Goal: Task Accomplishment & Management: Manage account settings

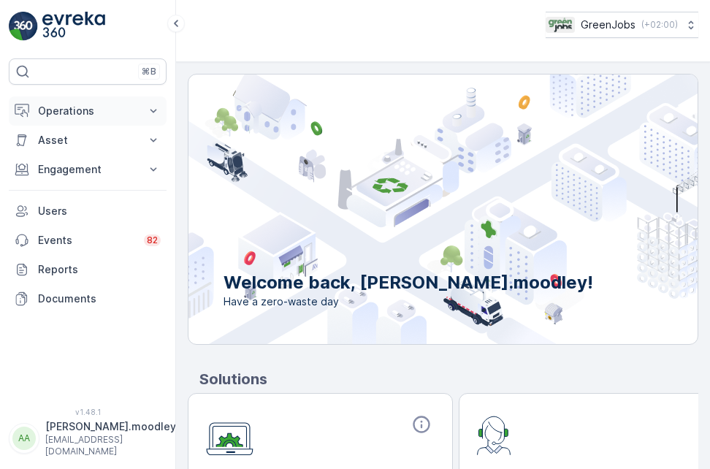
click at [154, 108] on icon at bounding box center [153, 111] width 15 height 15
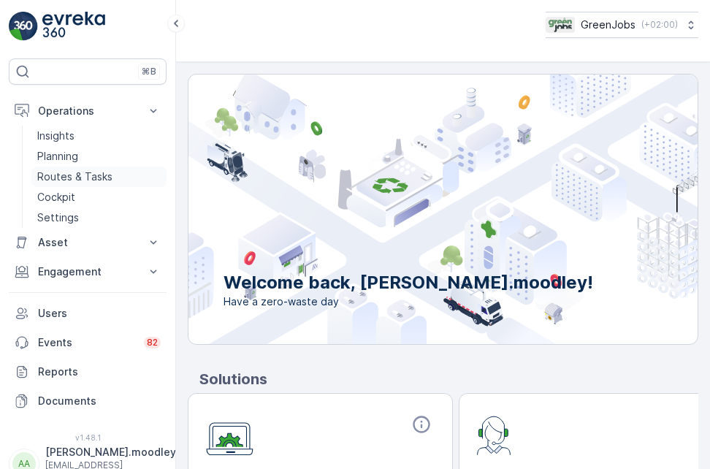
click at [91, 176] on p "Routes & Tasks" at bounding box center [74, 177] width 75 height 15
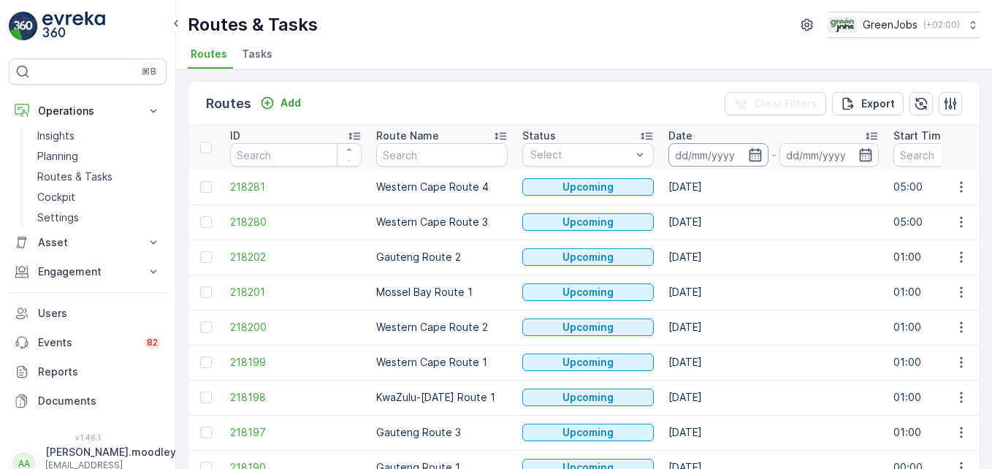
click at [703, 153] on input at bounding box center [719, 154] width 100 height 23
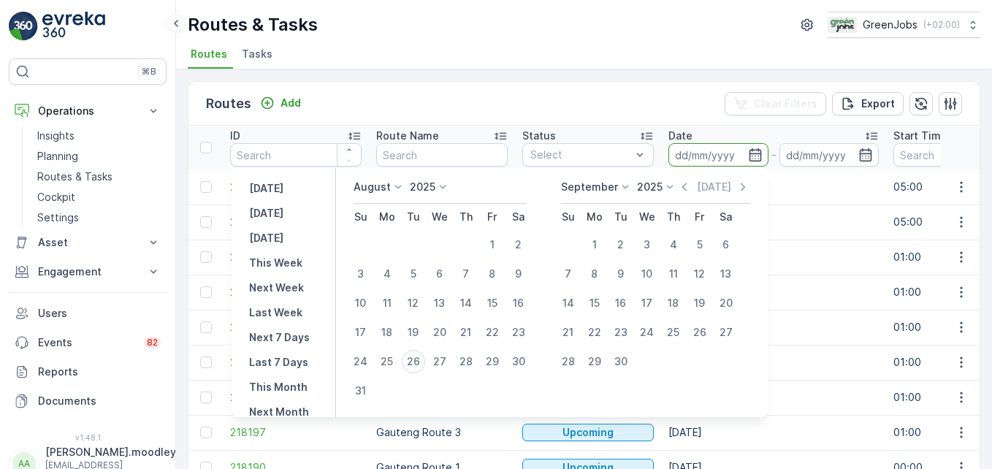
click at [703, 153] on input at bounding box center [719, 154] width 100 height 23
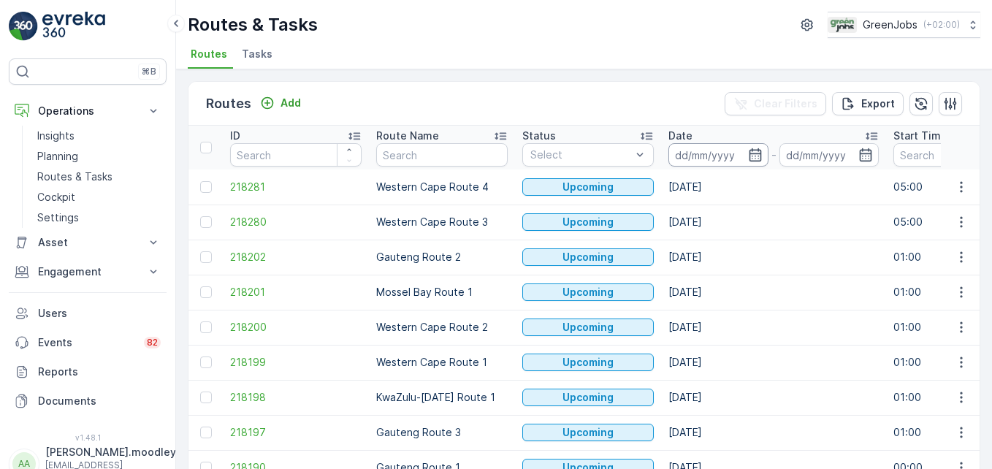
click at [688, 151] on input at bounding box center [719, 154] width 100 height 23
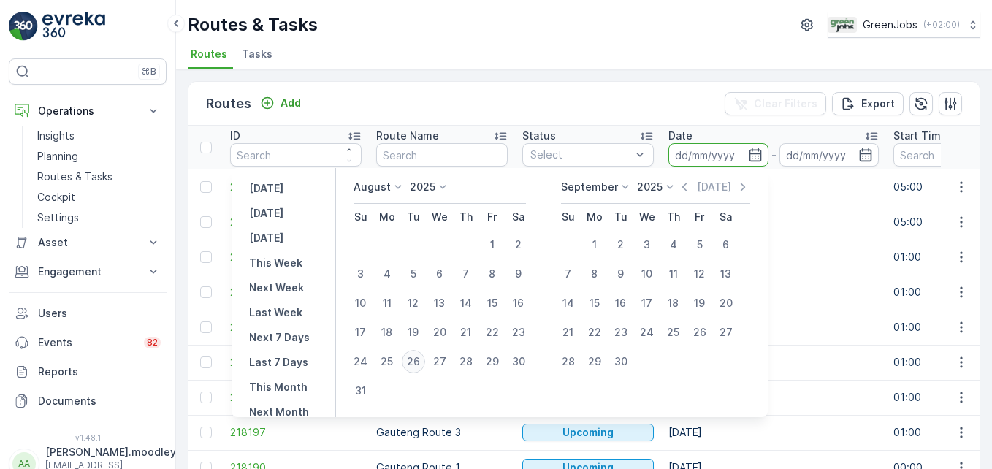
click at [424, 361] on div "26" at bounding box center [413, 361] width 23 height 23
type input "[DATE]"
click at [424, 361] on div "26" at bounding box center [413, 361] width 23 height 23
type input "[DATE]"
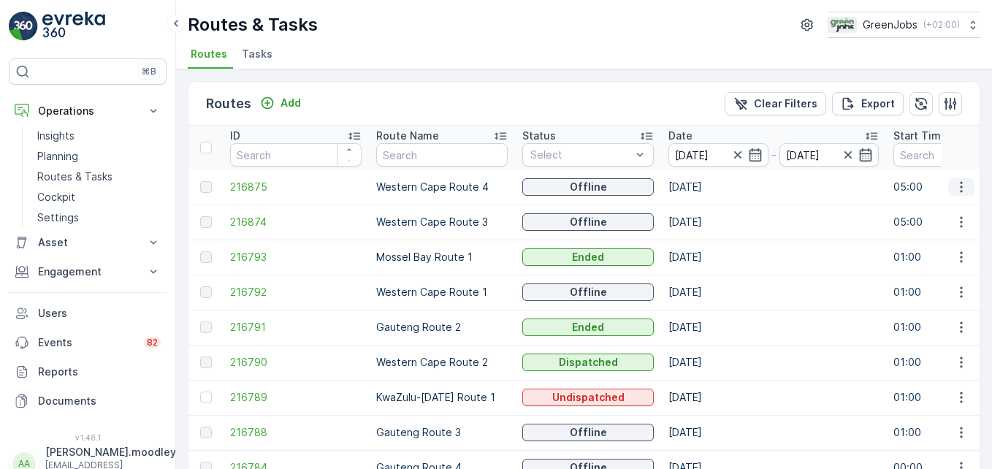
click at [709, 186] on icon "button" at bounding box center [961, 187] width 15 height 15
click at [709, 208] on span "See More Details" at bounding box center [927, 209] width 85 height 15
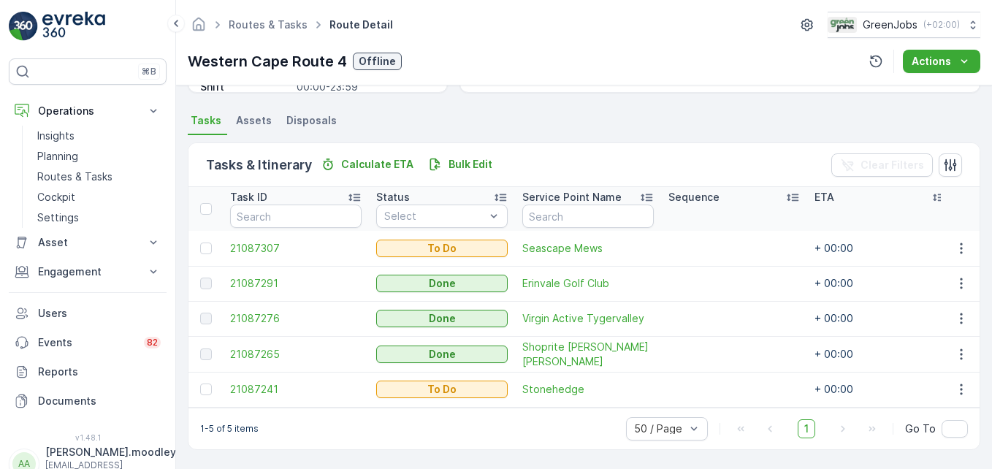
scroll to position [303, 0]
click at [709, 249] on button "button" at bounding box center [961, 249] width 26 height 18
click at [709, 303] on span "Change Route" at bounding box center [923, 304] width 71 height 15
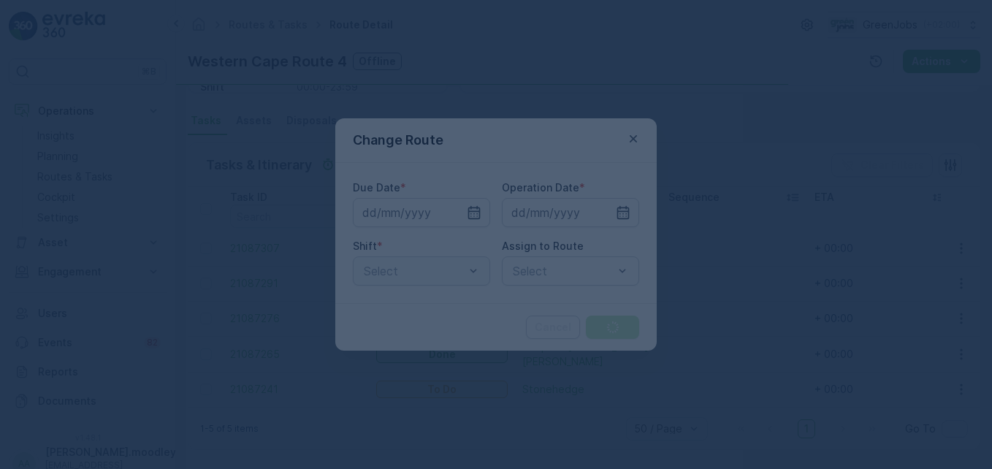
type input "[DATE]"
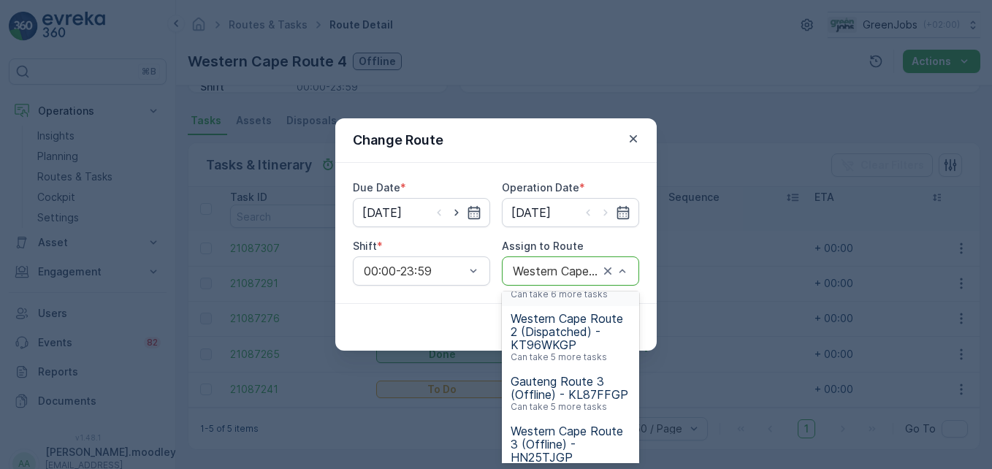
scroll to position [146, 0]
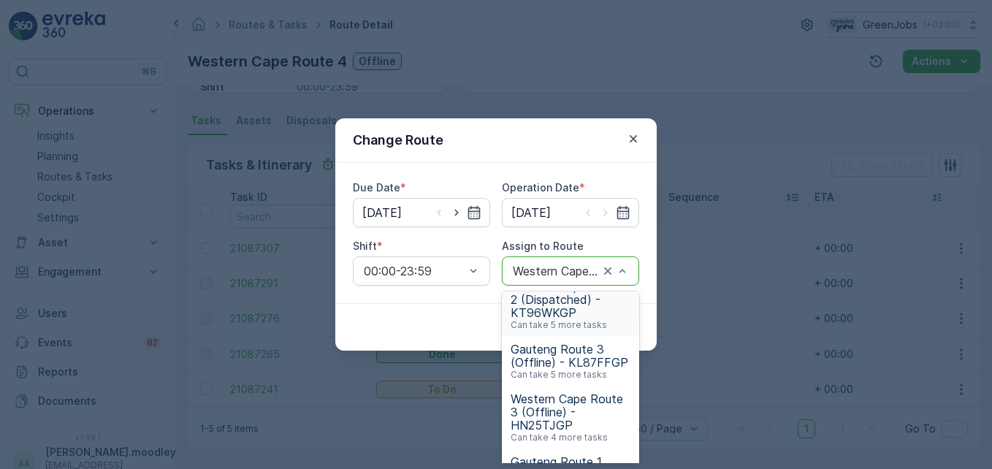
click at [549, 313] on span "Western Cape Route 2 (Dispatched) - KT96WKGP" at bounding box center [571, 299] width 120 height 39
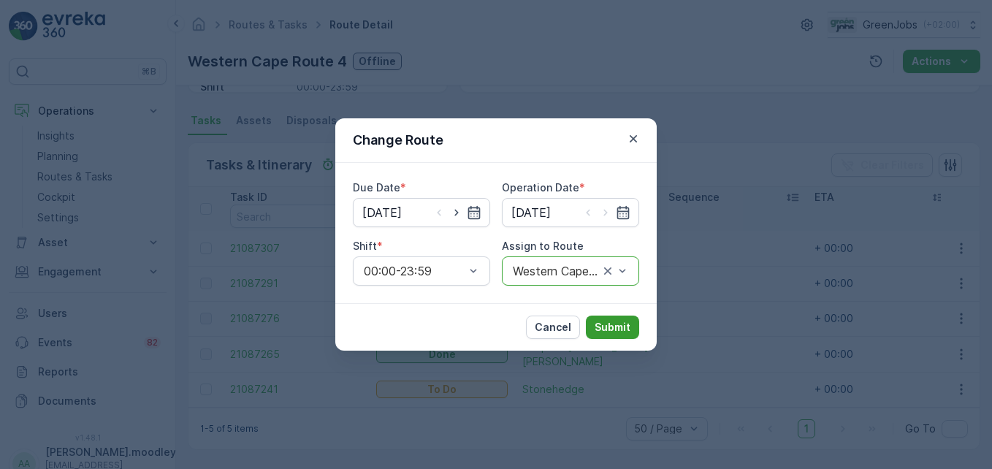
click at [612, 325] on p "Submit" at bounding box center [613, 327] width 36 height 15
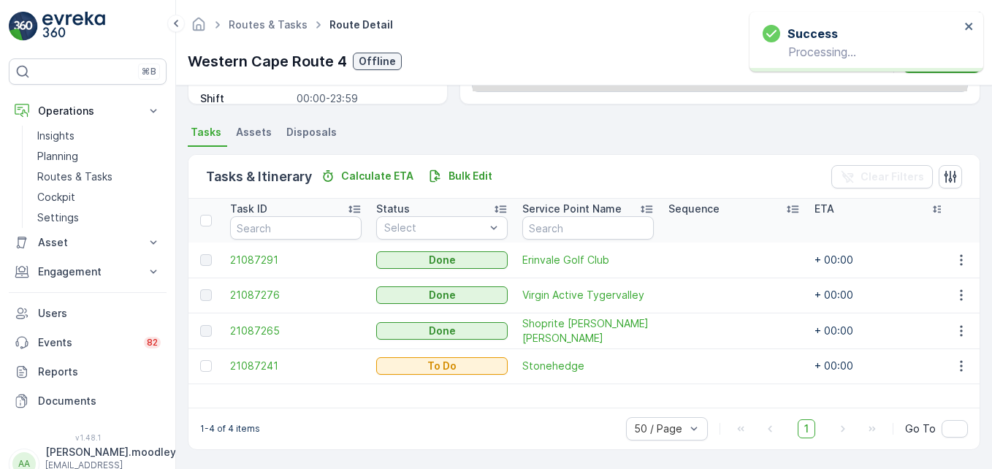
scroll to position [285, 0]
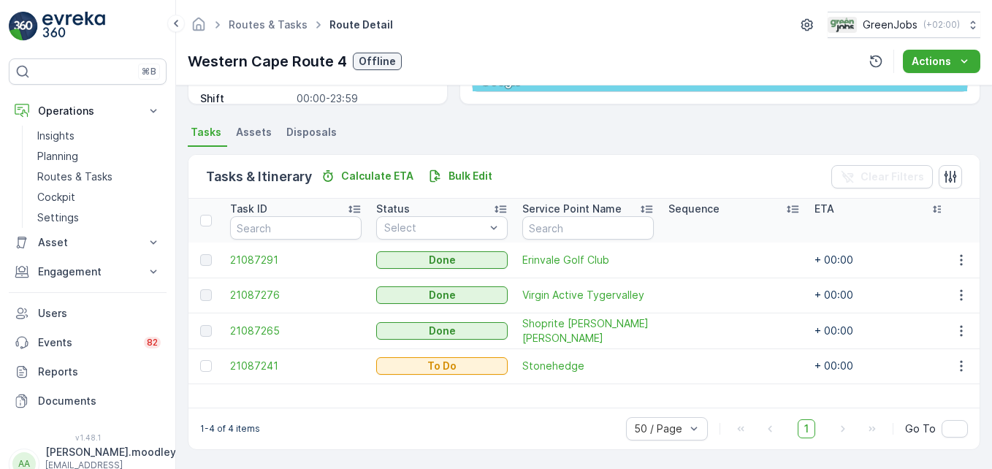
click at [709, 356] on td at bounding box center [960, 366] width 39 height 35
click at [709, 365] on icon "button" at bounding box center [961, 366] width 15 height 15
click at [709, 300] on span "Change Route" at bounding box center [923, 296] width 71 height 15
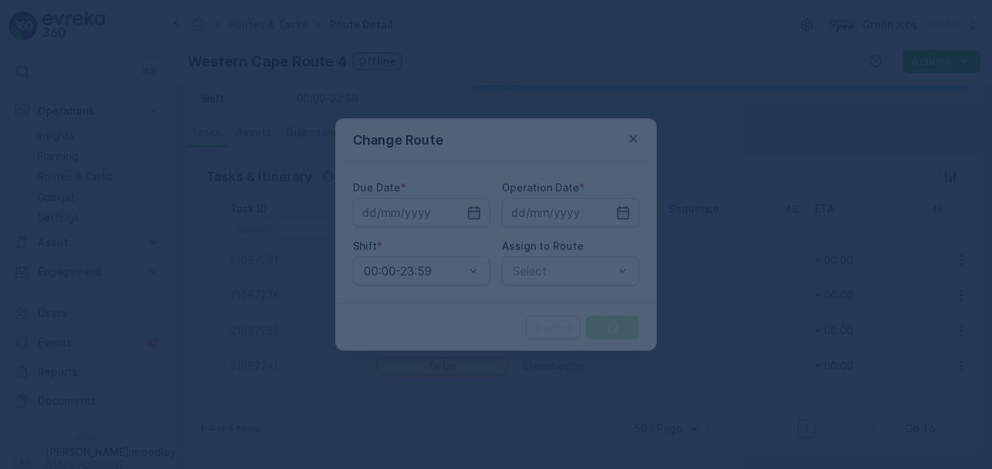
type input "[DATE]"
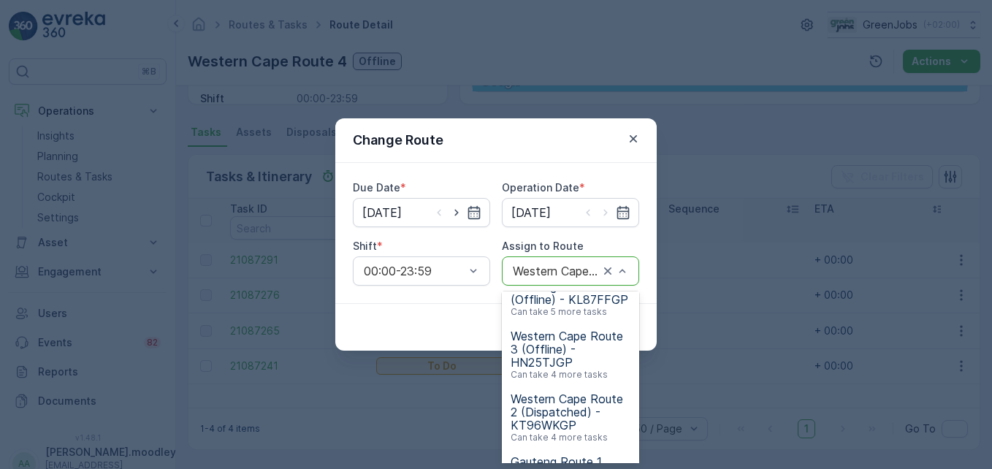
scroll to position [219, 0]
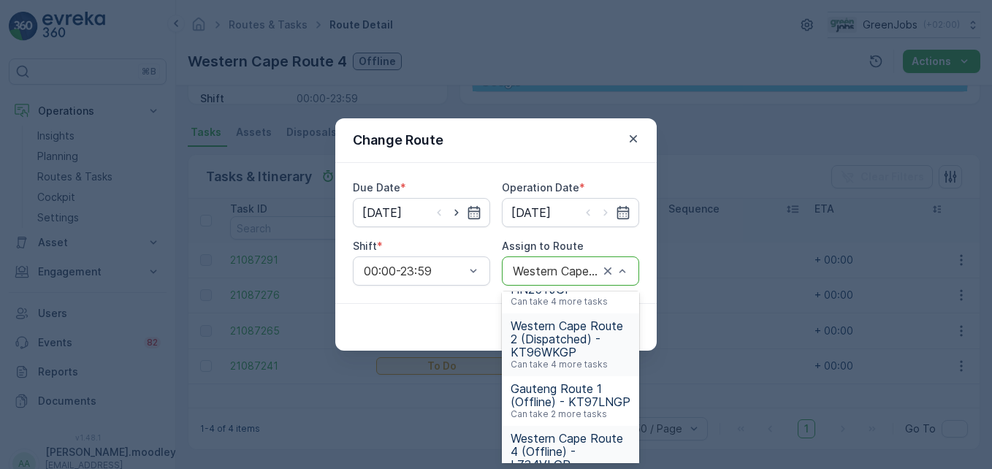
click at [563, 346] on span "Western Cape Route 2 (Dispatched) - KT96WKGP" at bounding box center [571, 338] width 120 height 39
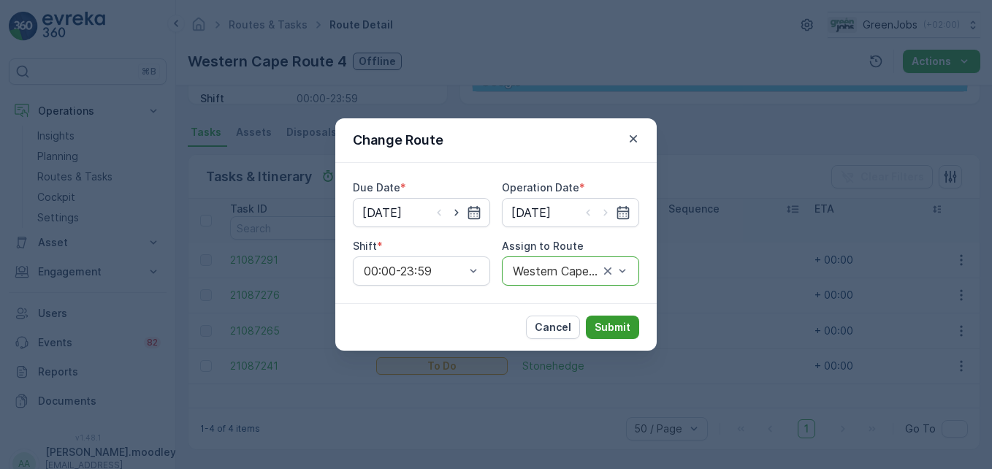
click at [620, 338] on button "Submit" at bounding box center [612, 327] width 53 height 23
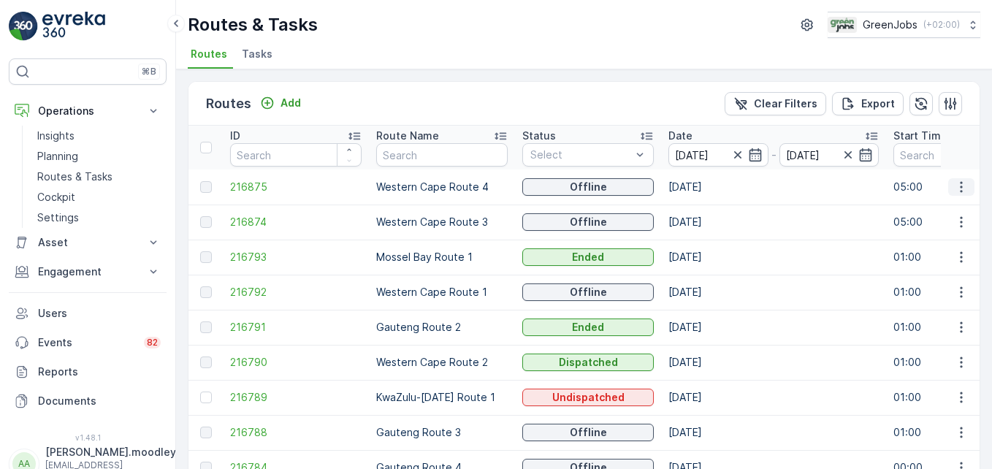
click at [709, 183] on icon "button" at bounding box center [961, 187] width 15 height 15
click at [709, 203] on span "See More Details" at bounding box center [927, 209] width 85 height 15
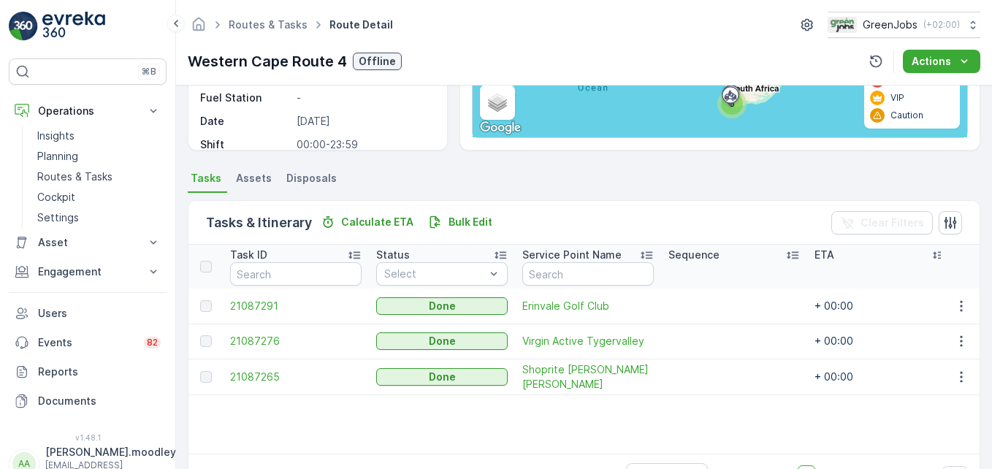
scroll to position [285, 0]
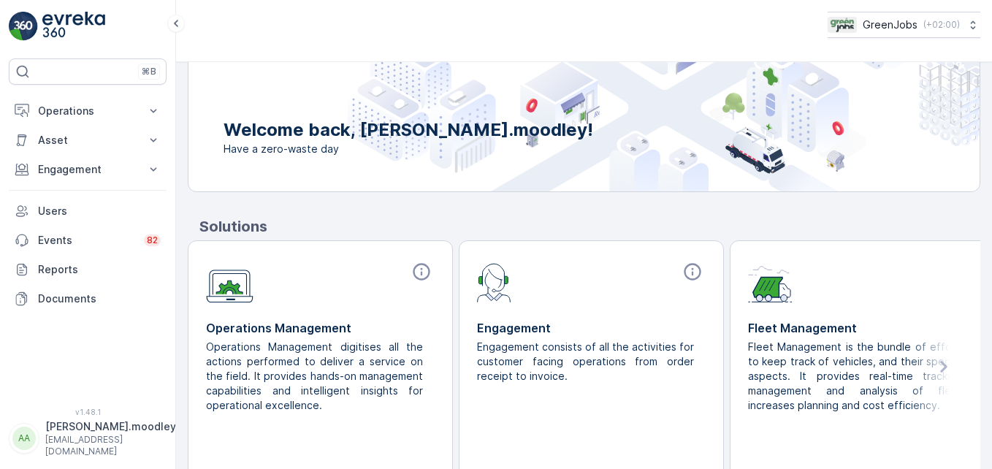
scroll to position [176, 0]
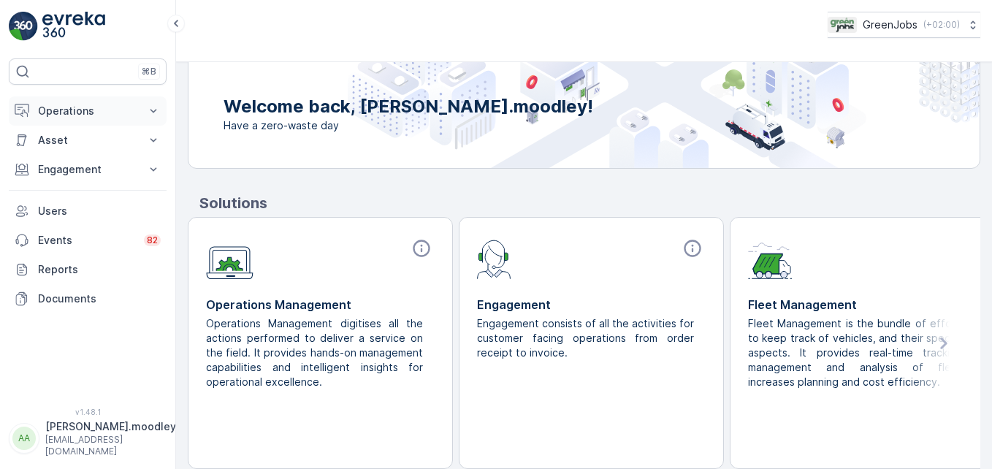
drag, startPoint x: 156, startPoint y: 112, endPoint x: 162, endPoint y: 122, distance: 12.2
click at [156, 111] on icon at bounding box center [153, 111] width 15 height 15
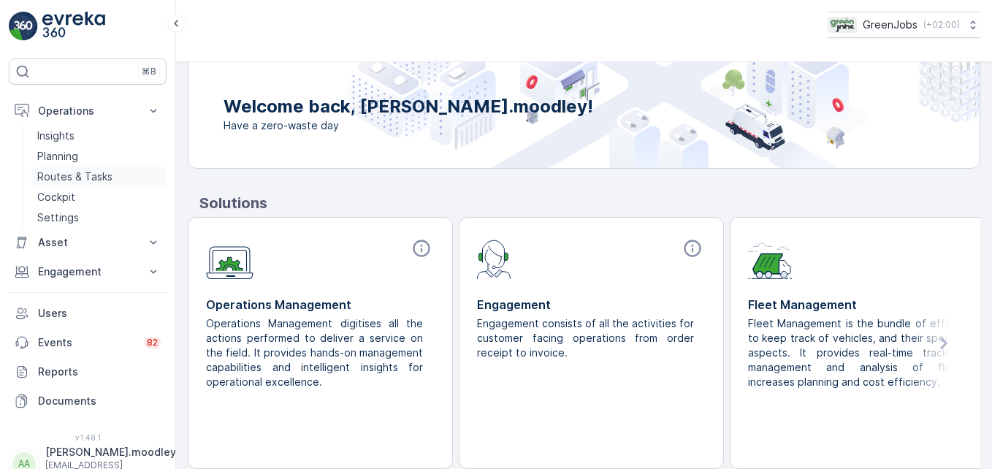
click at [68, 173] on p "Routes & Tasks" at bounding box center [74, 177] width 75 height 15
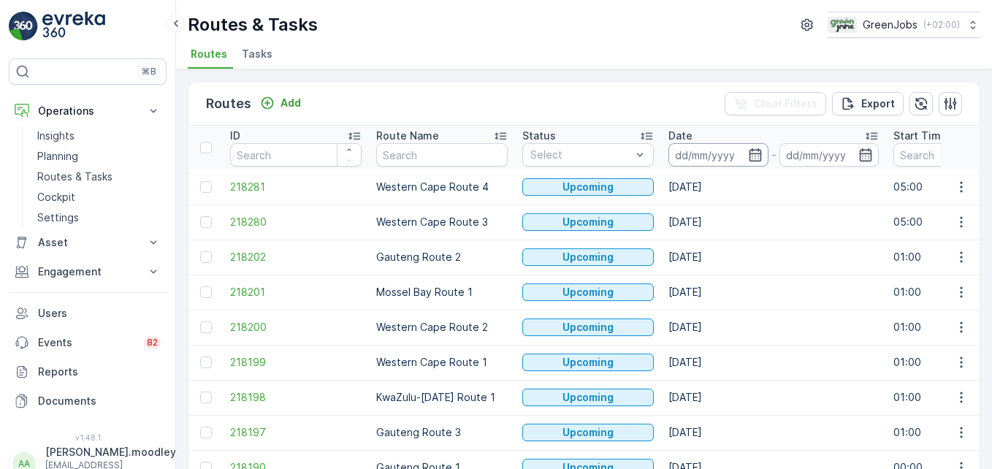
click at [693, 154] on input at bounding box center [719, 154] width 100 height 23
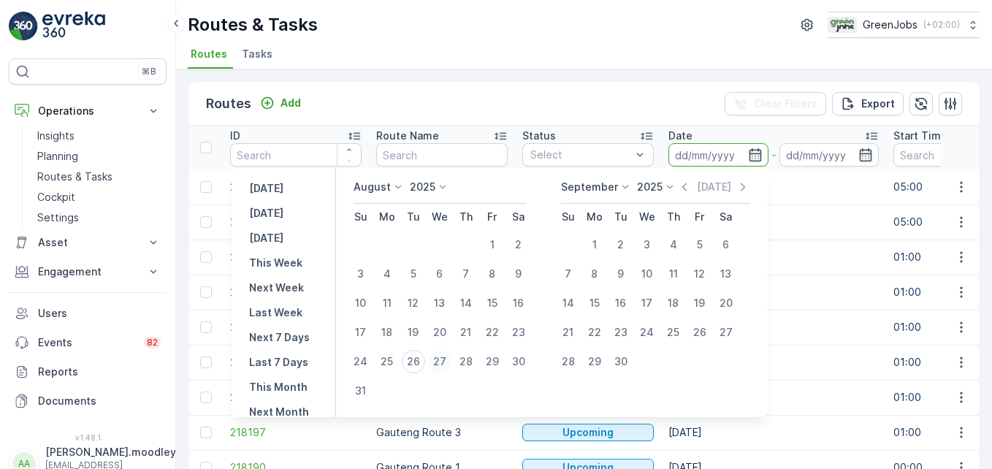
click at [450, 358] on div "27" at bounding box center [439, 361] width 23 height 23
type input "[DATE]"
click at [449, 358] on div "27" at bounding box center [439, 361] width 23 height 23
type input "[DATE]"
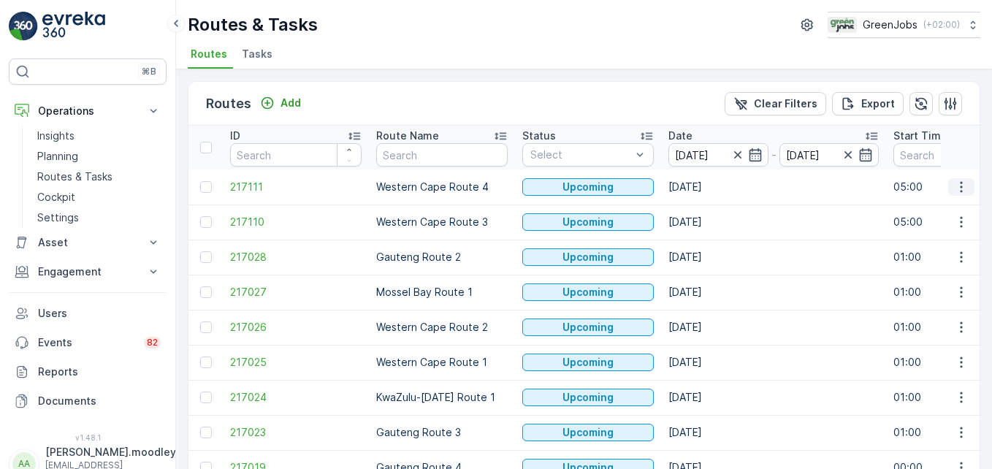
click at [709, 190] on icon "button" at bounding box center [961, 187] width 15 height 15
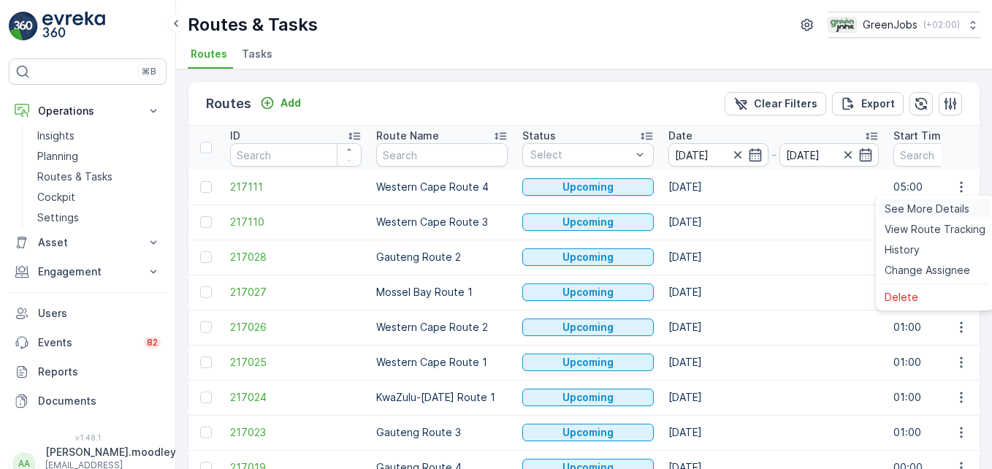
click at [709, 207] on span "See More Details" at bounding box center [927, 209] width 85 height 15
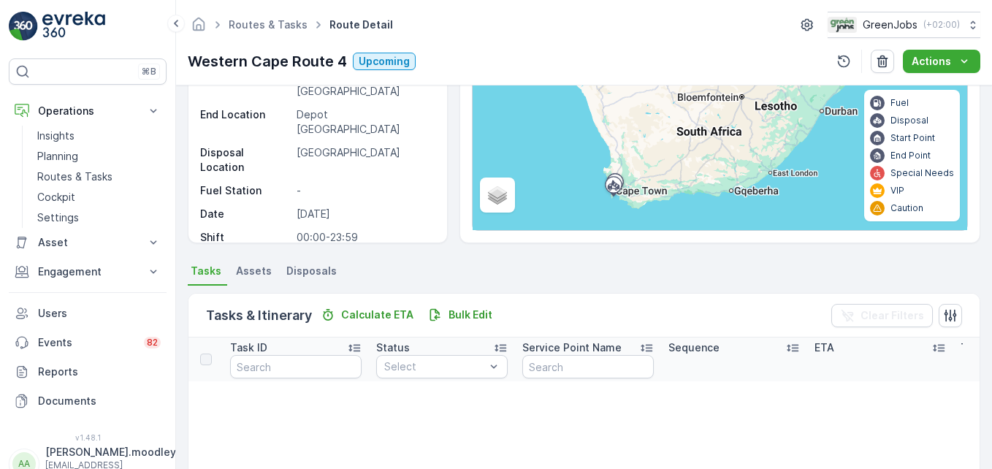
scroll to position [731, 0]
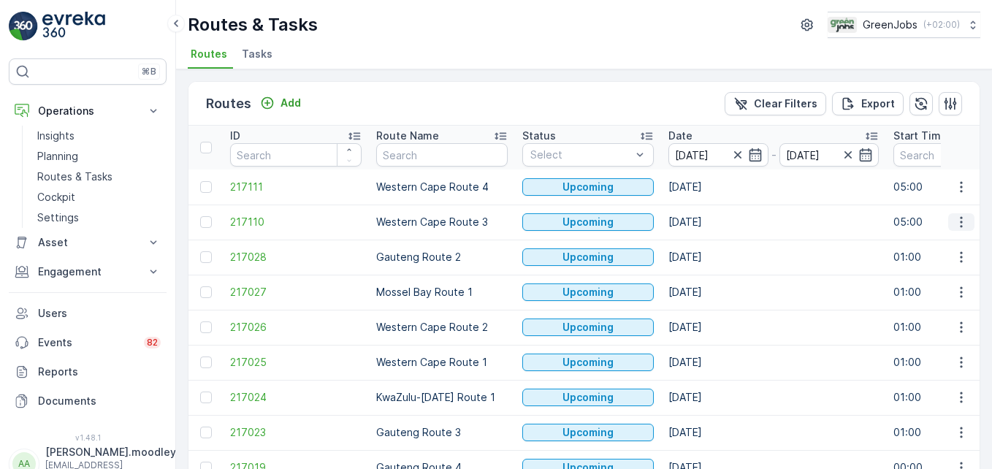
click at [709, 221] on icon "button" at bounding box center [961, 222] width 15 height 15
click at [709, 247] on span "See More Details" at bounding box center [927, 244] width 85 height 15
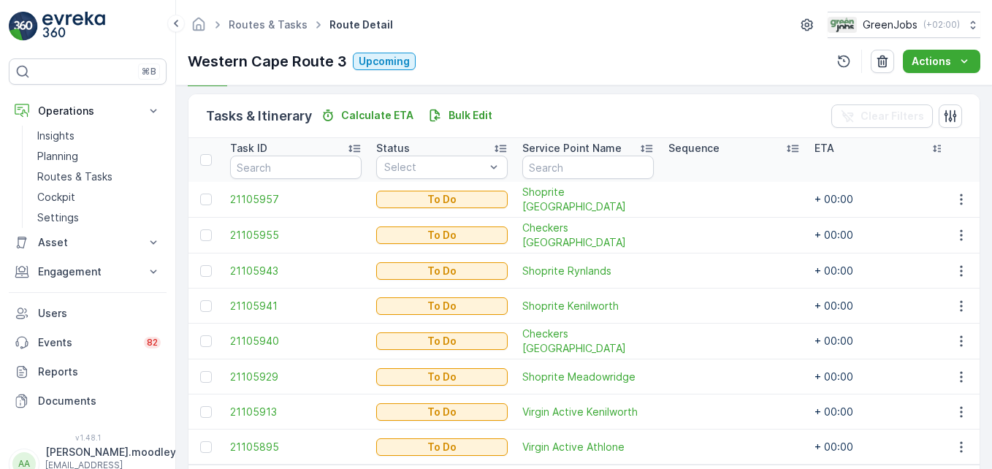
scroll to position [365, 0]
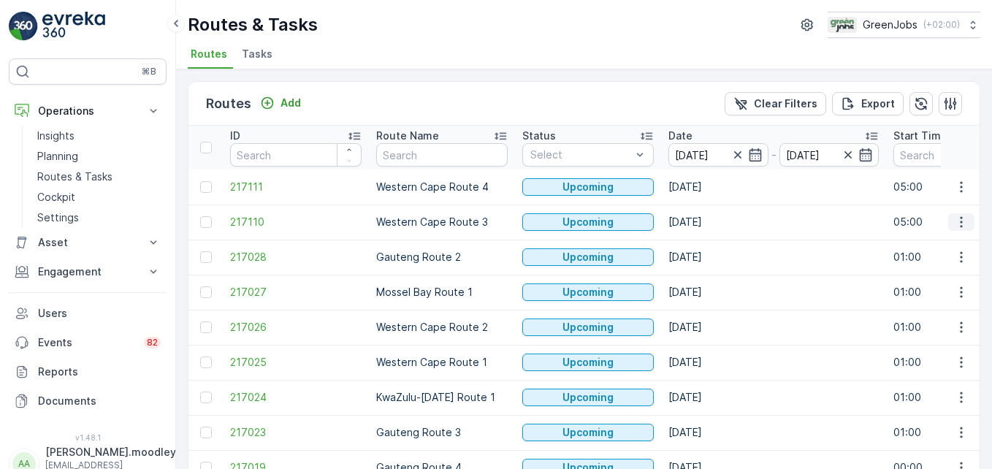
click at [709, 221] on icon "button" at bounding box center [961, 222] width 15 height 15
click at [709, 240] on span "See More Details" at bounding box center [927, 244] width 85 height 15
click at [709, 365] on icon "button" at bounding box center [961, 362] width 15 height 15
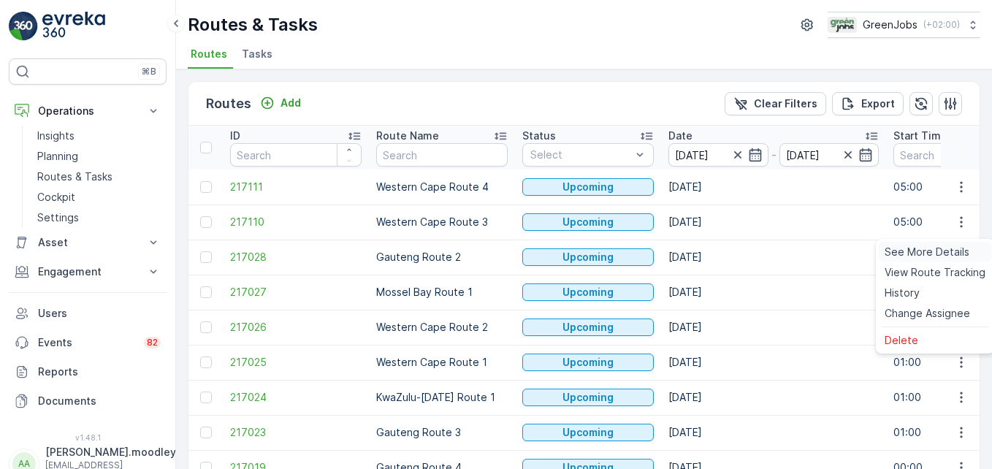
click at [709, 252] on span "See More Details" at bounding box center [927, 252] width 85 height 15
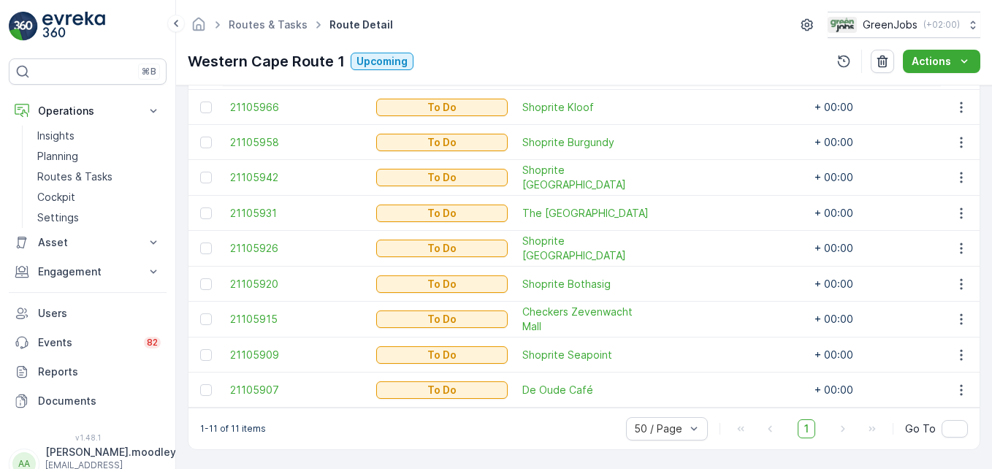
scroll to position [441, 0]
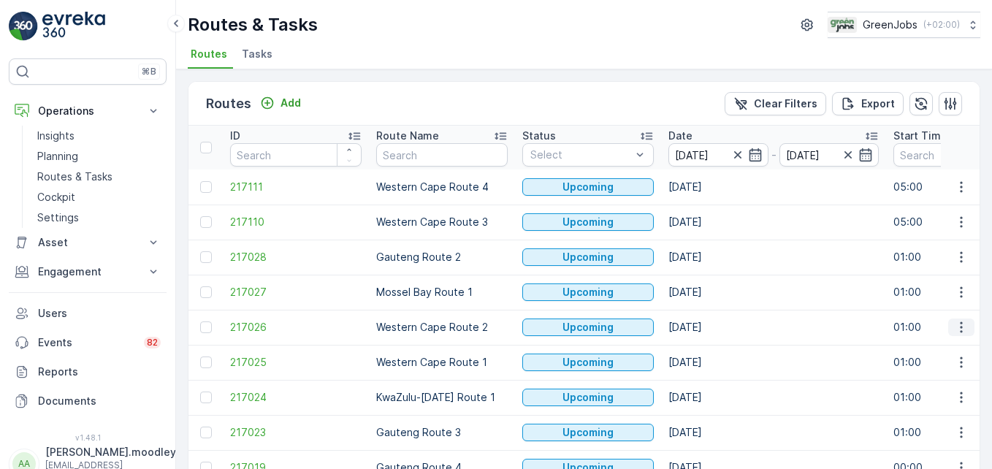
click at [709, 326] on icon "button" at bounding box center [961, 327] width 15 height 15
click at [709, 352] on span "See More Details" at bounding box center [927, 349] width 85 height 15
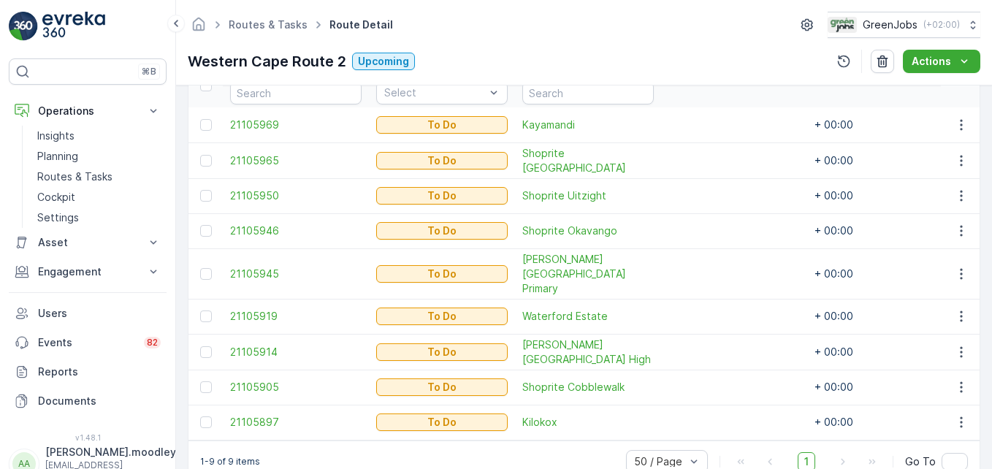
scroll to position [443, 0]
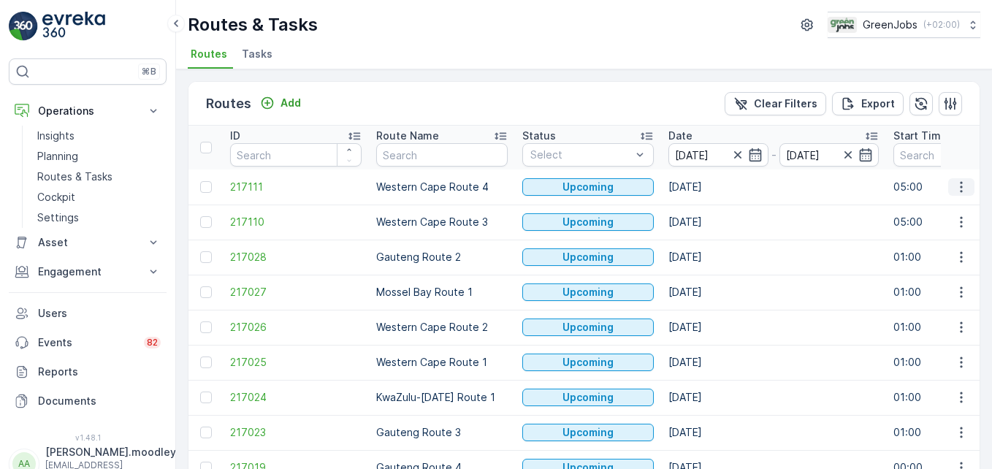
click at [709, 192] on icon "button" at bounding box center [961, 187] width 15 height 15
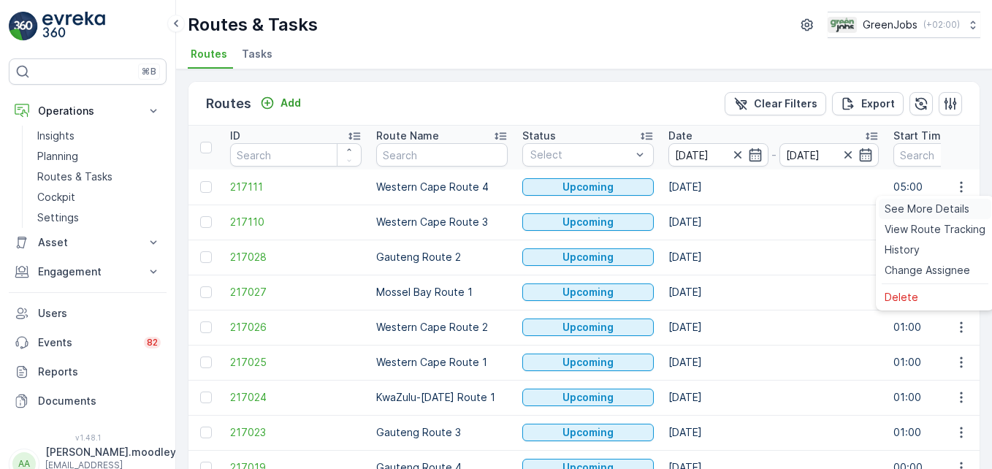
click at [709, 213] on span "See More Details" at bounding box center [927, 209] width 85 height 15
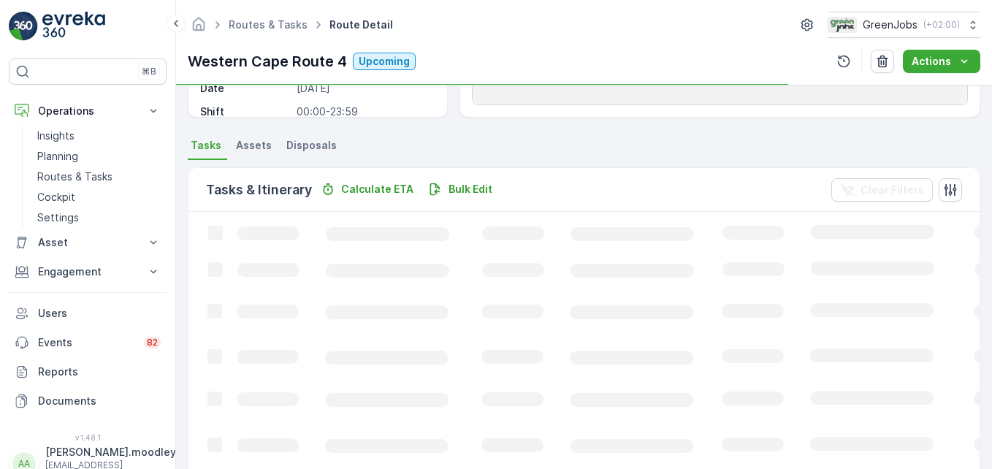
scroll to position [365, 0]
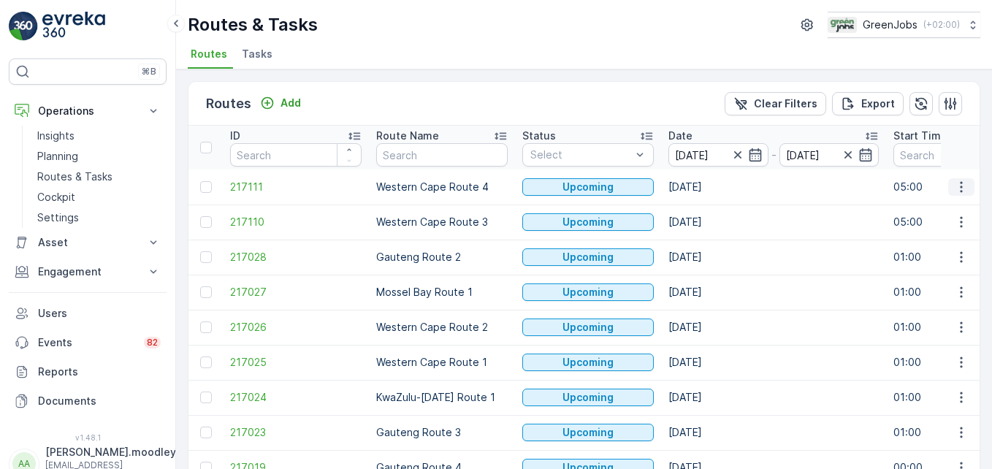
click at [709, 187] on icon "button" at bounding box center [961, 187] width 15 height 15
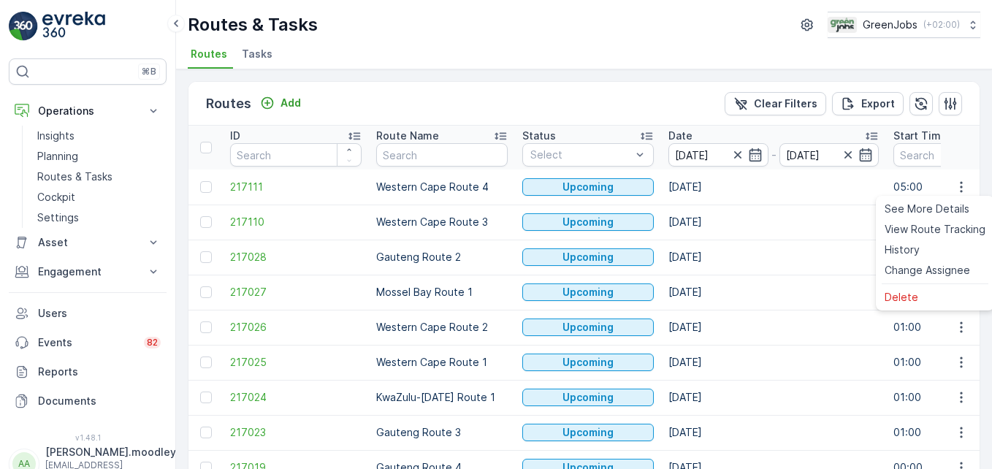
click at [709, 313] on td "[DATE]" at bounding box center [773, 327] width 225 height 35
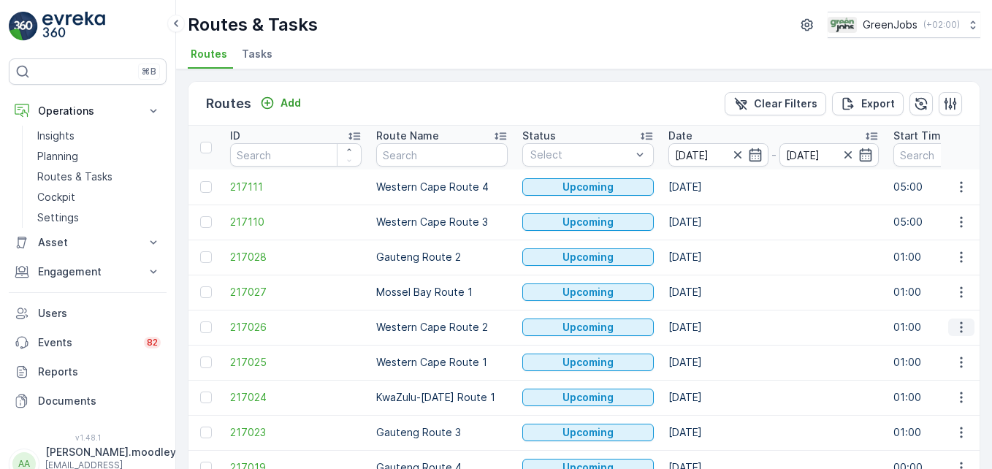
click at [709, 330] on icon "button" at bounding box center [961, 327] width 15 height 15
click at [709, 350] on span "See More Details" at bounding box center [927, 349] width 85 height 15
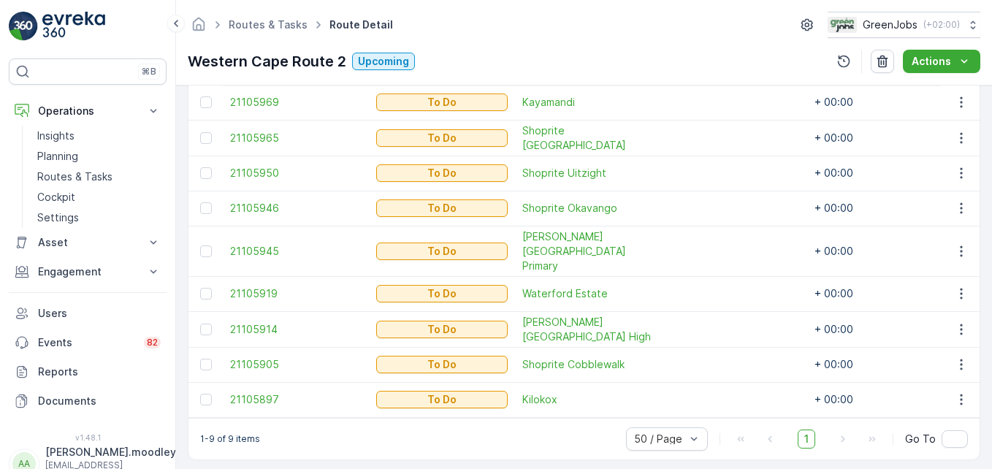
scroll to position [443, 0]
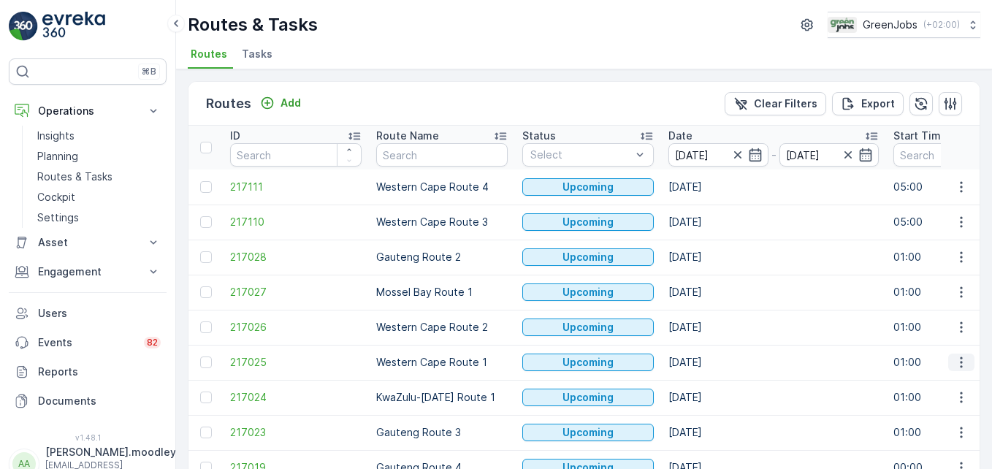
click at [709, 362] on icon "button" at bounding box center [961, 362] width 2 height 11
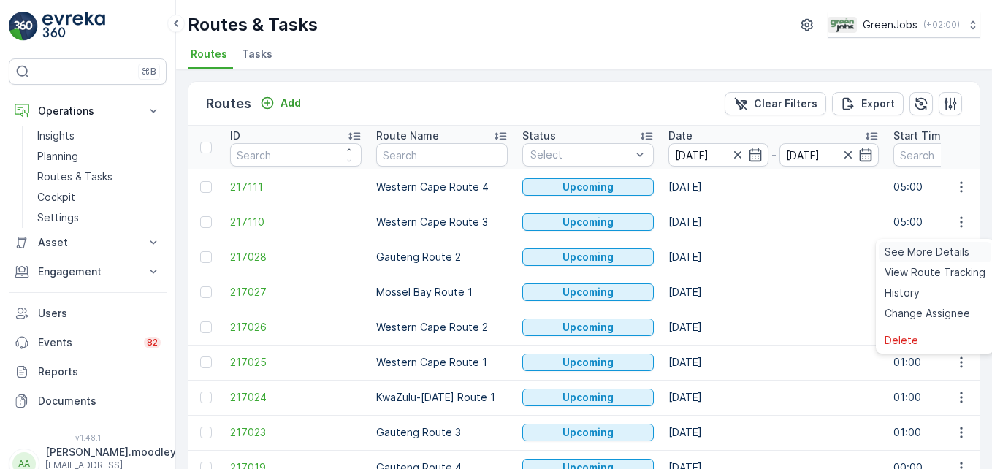
click at [709, 249] on span "See More Details" at bounding box center [927, 252] width 85 height 15
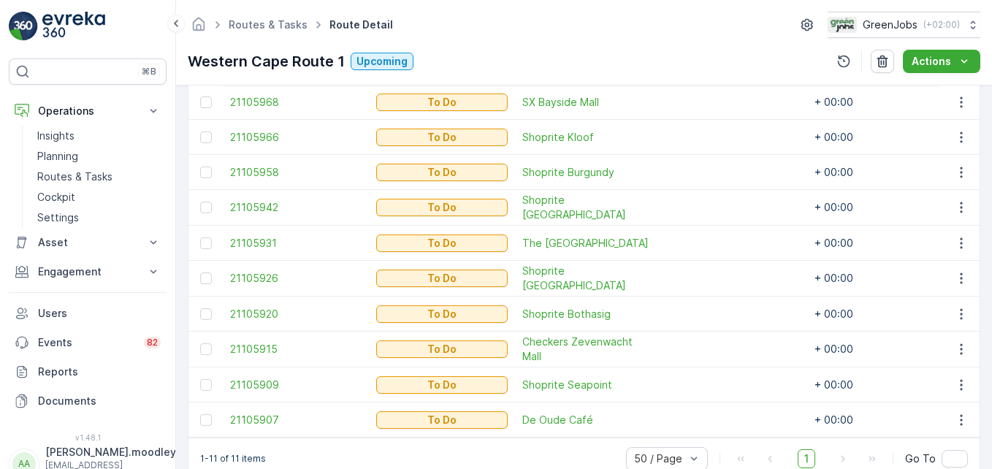
scroll to position [511, 0]
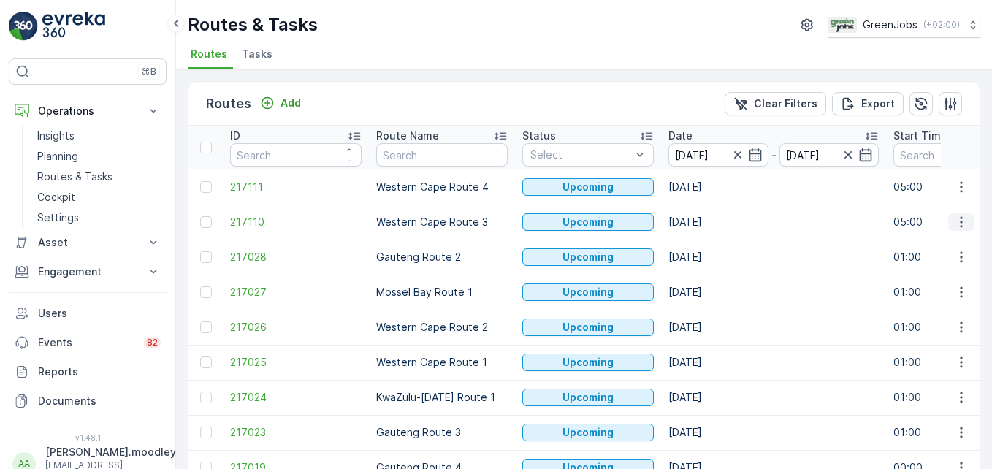
click at [709, 220] on icon "button" at bounding box center [961, 222] width 15 height 15
click at [709, 245] on span "See More Details" at bounding box center [927, 244] width 85 height 15
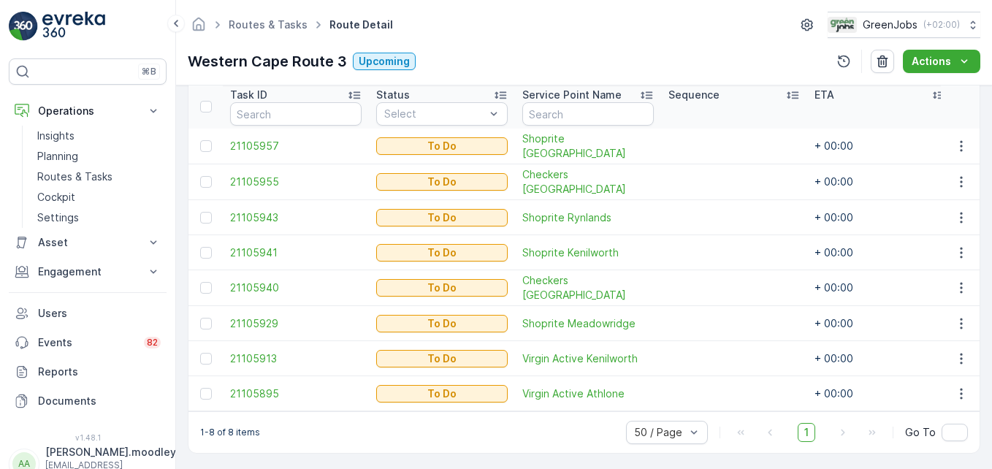
scroll to position [409, 0]
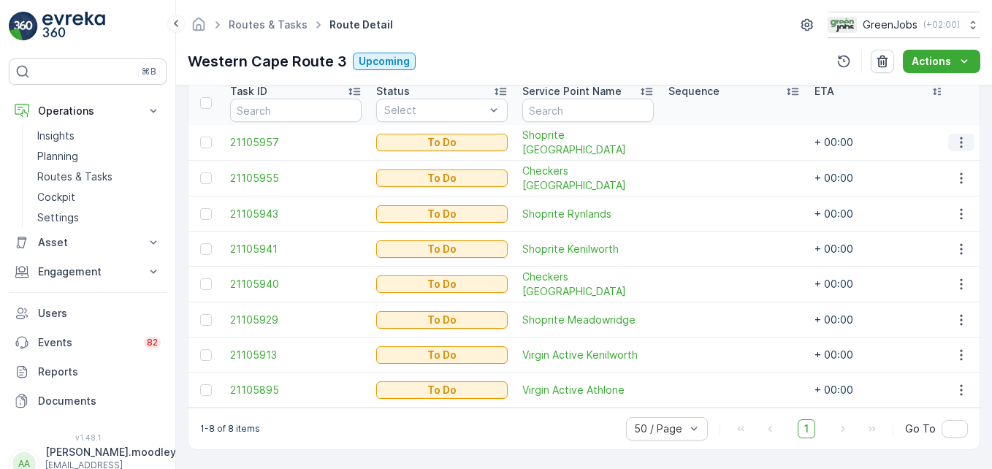
click at [709, 137] on icon "button" at bounding box center [961, 142] width 15 height 15
click at [709, 270] on td at bounding box center [734, 285] width 146 height 36
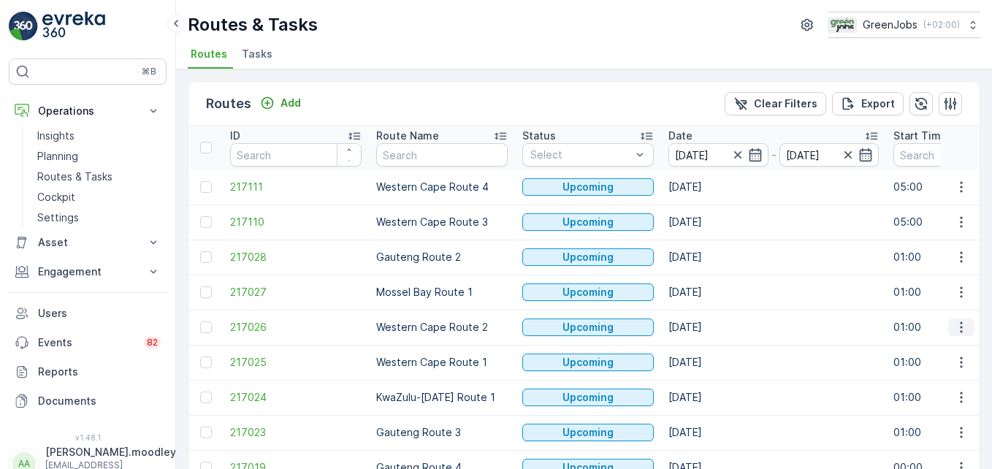
click at [709, 323] on icon "button" at bounding box center [961, 327] width 2 height 11
click at [709, 346] on span "See More Details" at bounding box center [927, 349] width 85 height 15
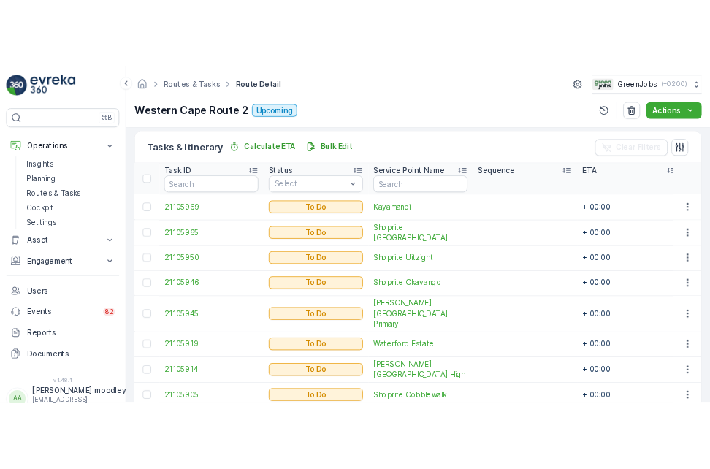
scroll to position [365, 0]
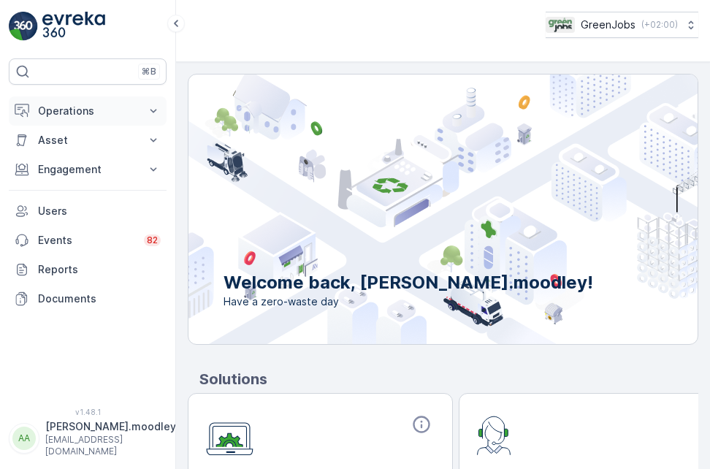
click at [152, 107] on icon at bounding box center [153, 111] width 15 height 15
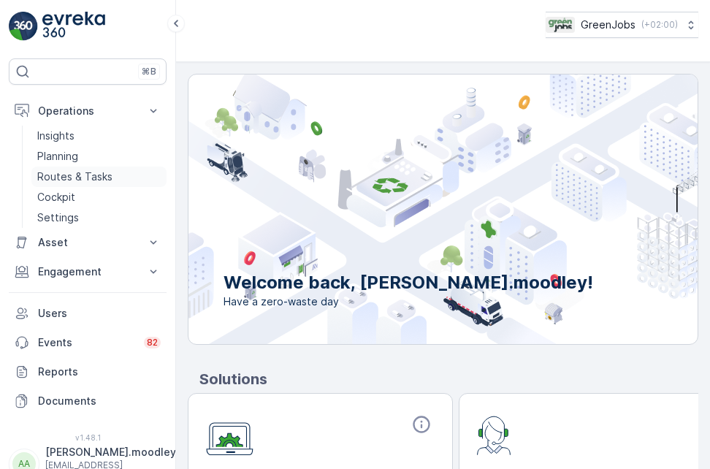
click at [91, 171] on p "Routes & Tasks" at bounding box center [74, 177] width 75 height 15
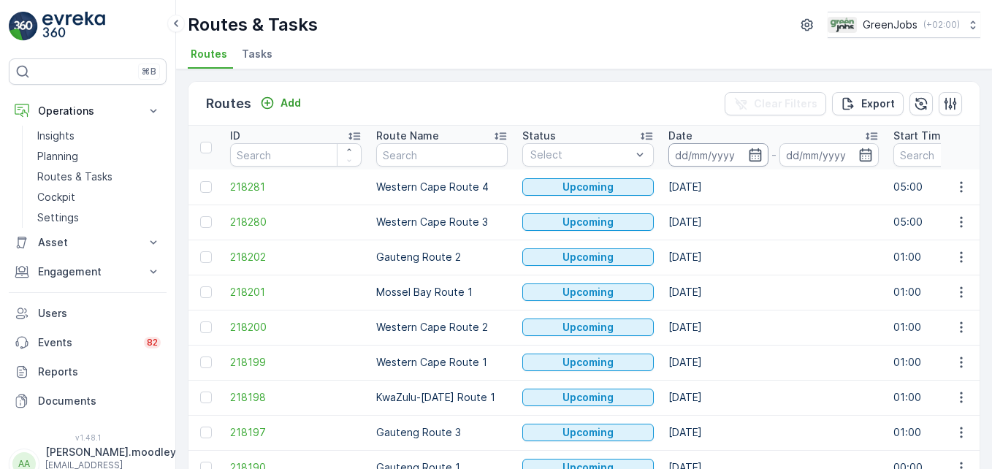
click at [703, 154] on input at bounding box center [719, 154] width 100 height 23
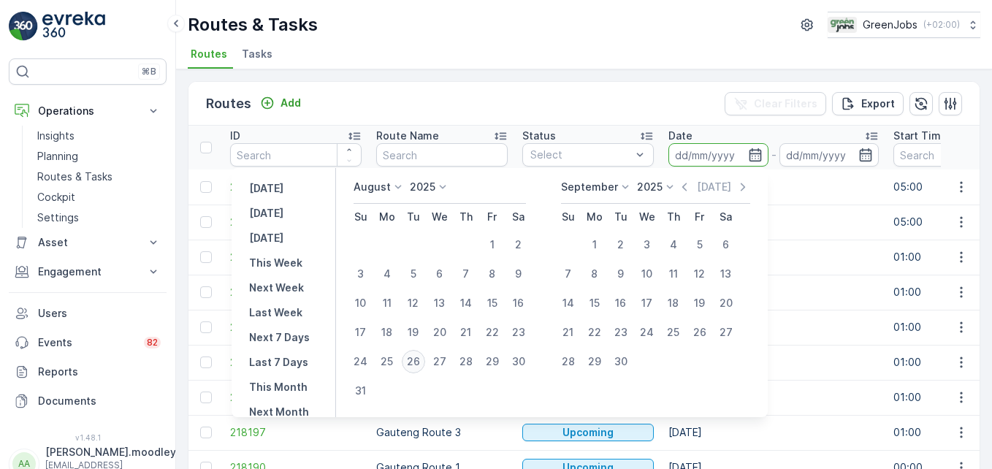
click at [424, 363] on div "26" at bounding box center [413, 361] width 23 height 23
type input "[DATE]"
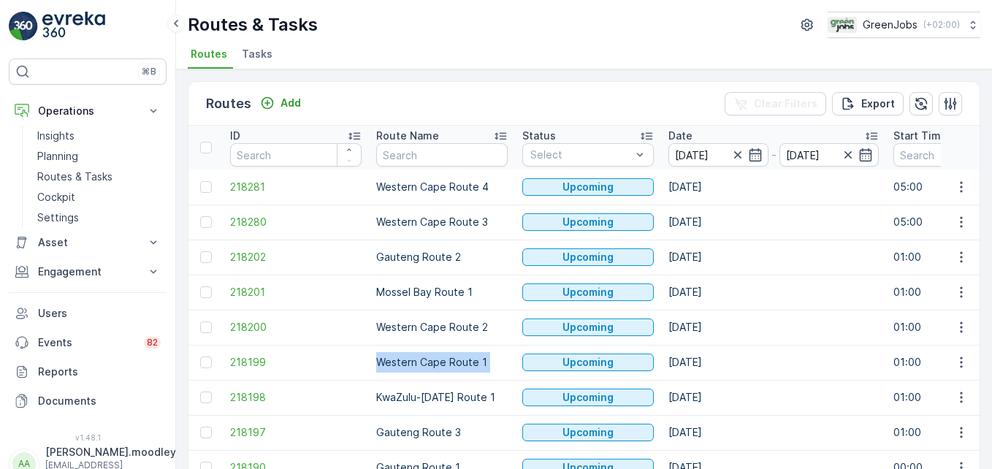
click at [424, 365] on td "Western Cape Route 1" at bounding box center [442, 362] width 146 height 35
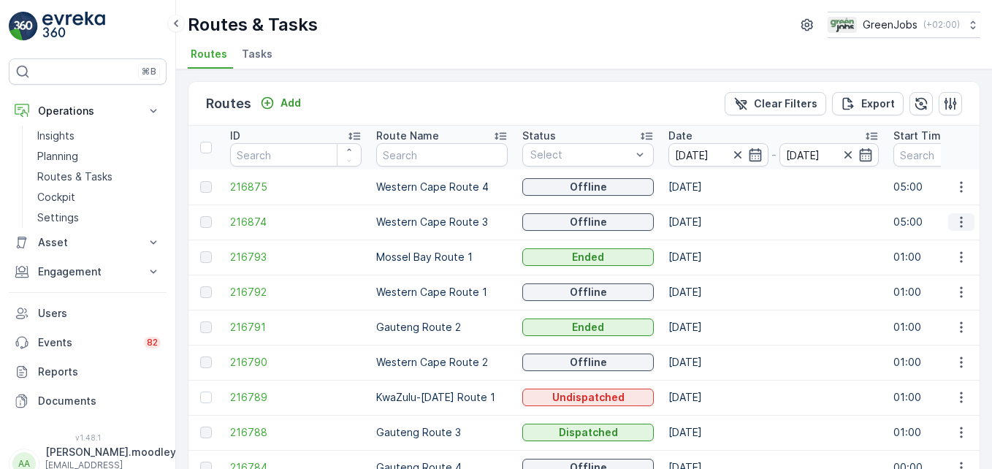
click at [709, 223] on icon "button" at bounding box center [961, 222] width 2 height 11
click at [709, 244] on span "See More Details" at bounding box center [927, 244] width 85 height 15
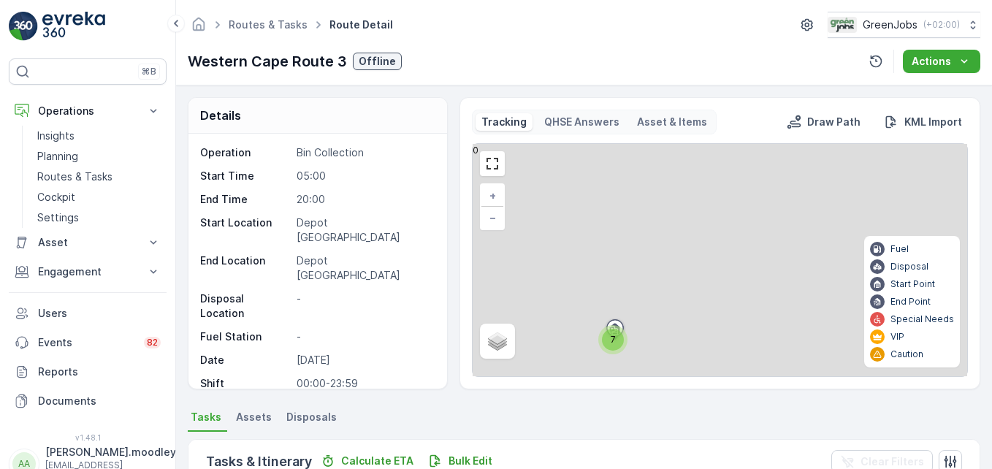
scroll to position [365, 0]
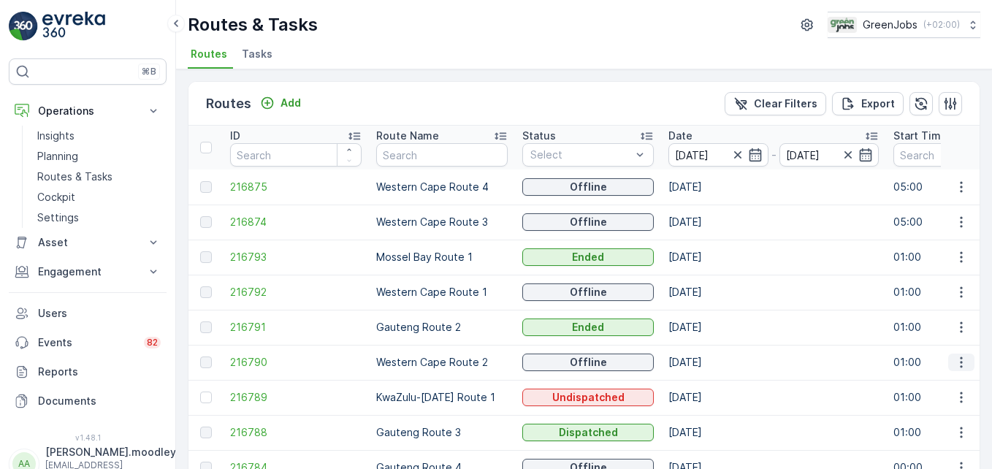
click at [709, 363] on icon "button" at bounding box center [961, 362] width 15 height 15
click at [709, 388] on span "See More Details" at bounding box center [927, 384] width 85 height 15
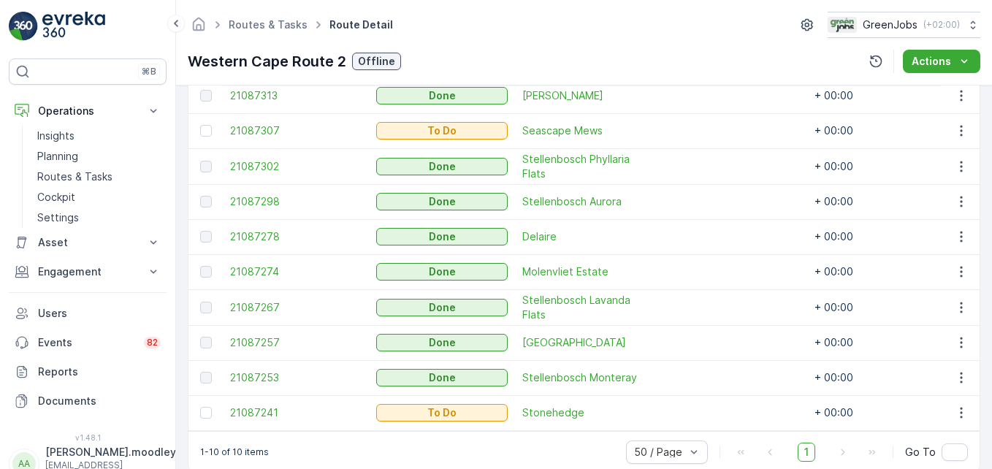
scroll to position [480, 0]
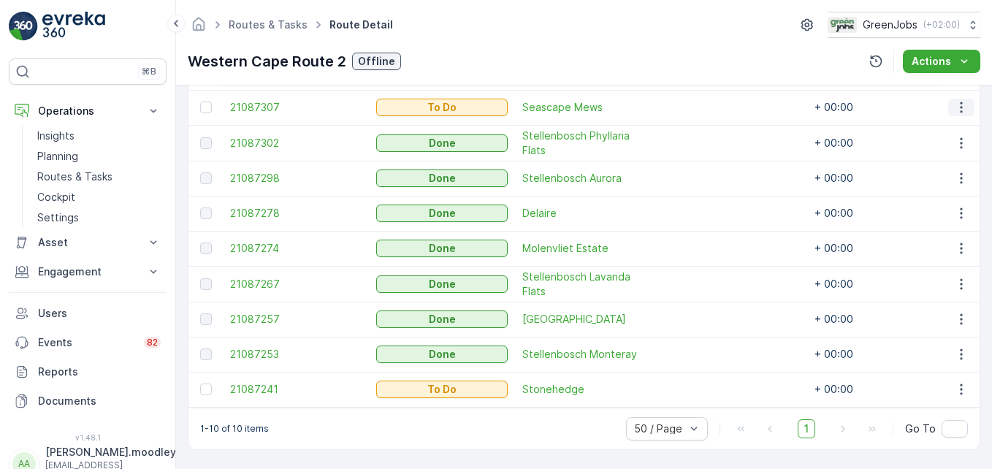
click at [709, 103] on icon "button" at bounding box center [961, 107] width 15 height 15
click at [709, 119] on span "See More Details" at bounding box center [930, 122] width 85 height 15
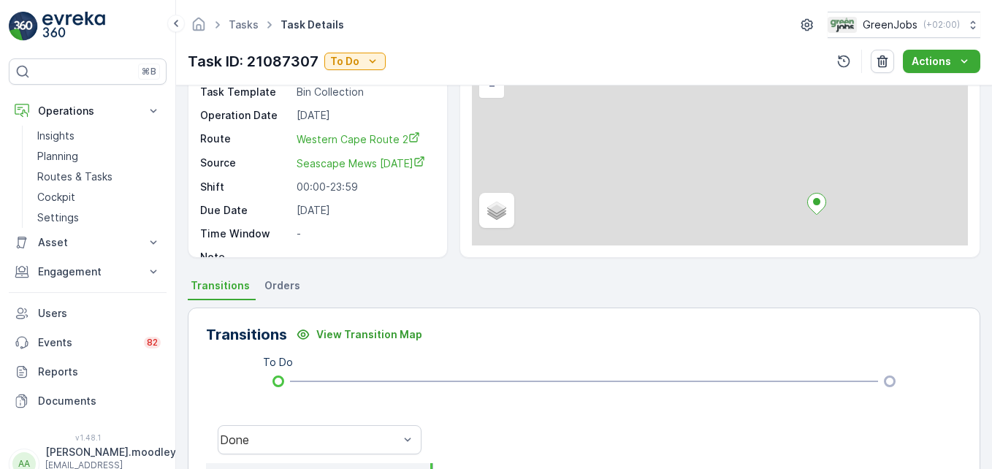
scroll to position [292, 0]
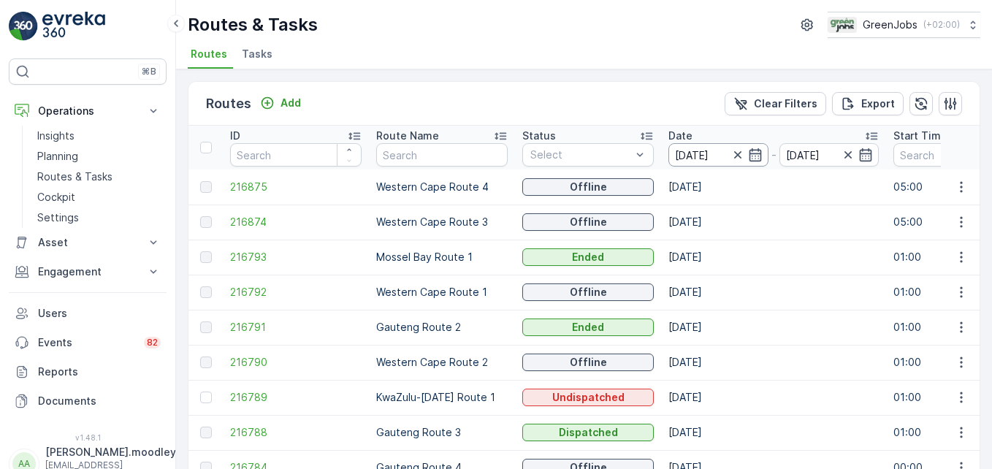
click at [696, 156] on input "[DATE]" at bounding box center [719, 154] width 100 height 23
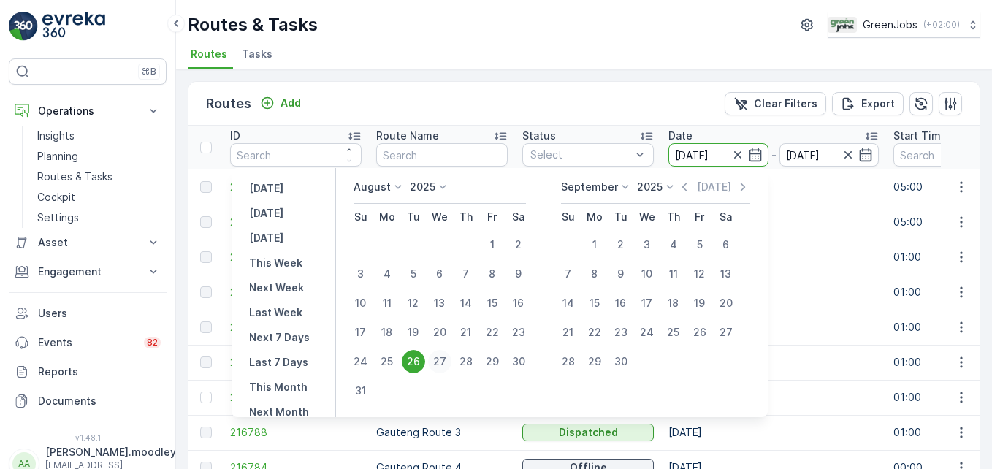
click at [447, 352] on div "27" at bounding box center [439, 361] width 23 height 23
type input "[DATE]"
click at [447, 352] on div "27" at bounding box center [439, 361] width 23 height 23
type input "[DATE]"
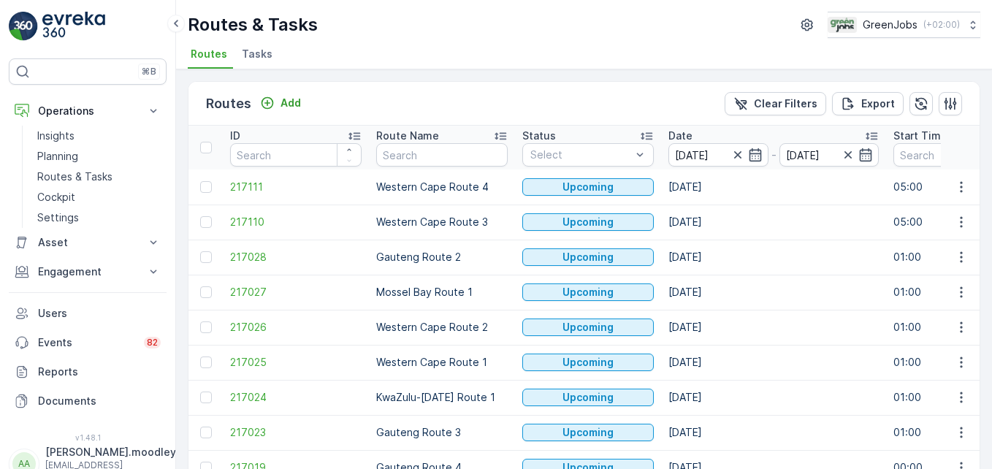
click at [709, 174] on td at bounding box center [960, 187] width 39 height 35
click at [709, 186] on icon "button" at bounding box center [961, 187] width 15 height 15
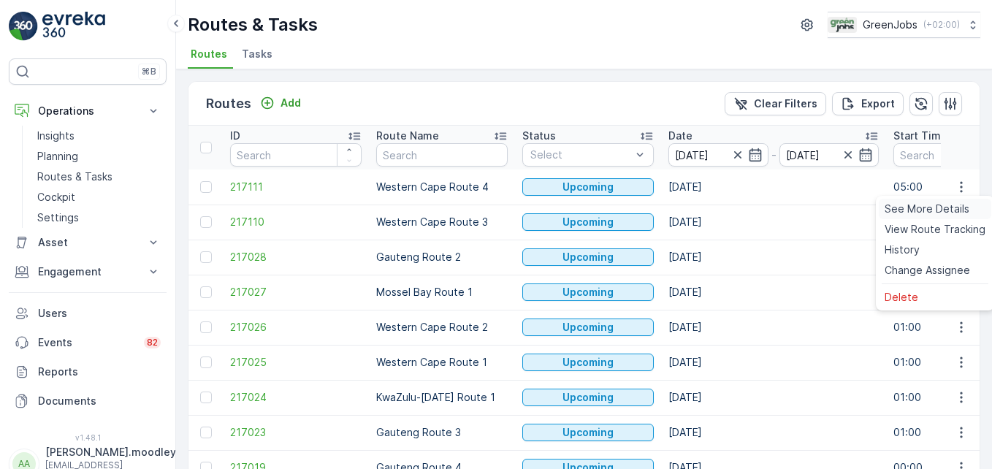
click at [709, 210] on span "See More Details" at bounding box center [927, 209] width 85 height 15
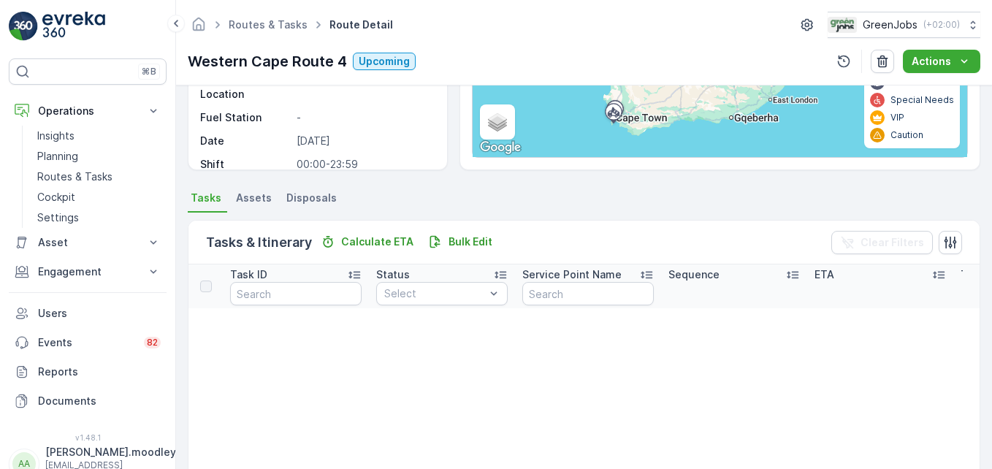
scroll to position [365, 0]
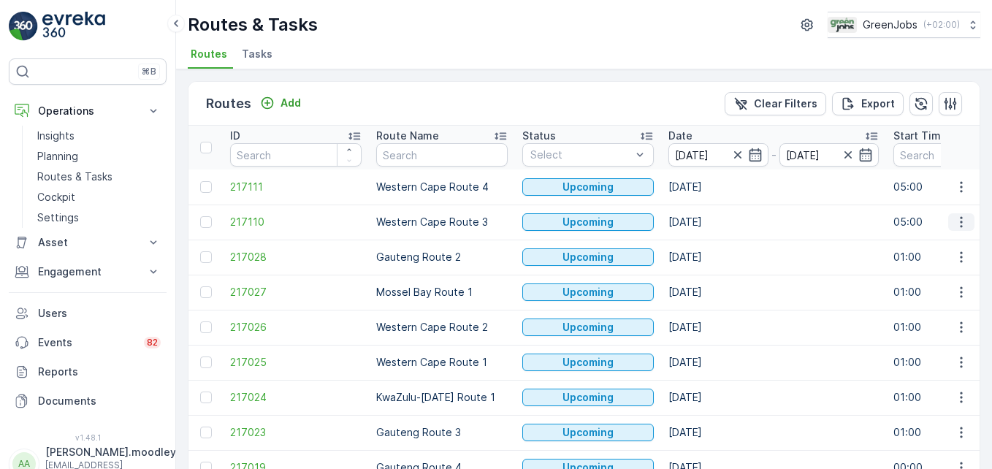
click at [709, 223] on icon "button" at bounding box center [961, 222] width 15 height 15
click at [709, 242] on span "See More Details" at bounding box center [927, 244] width 85 height 15
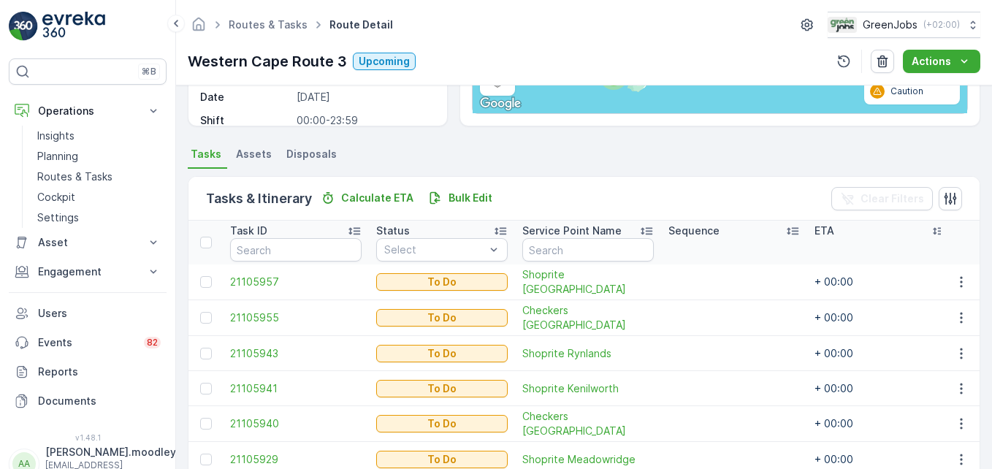
scroll to position [409, 0]
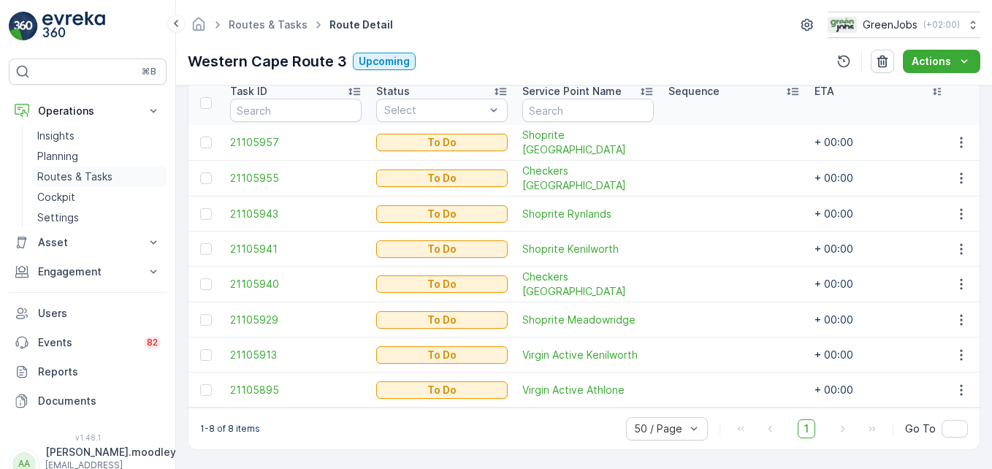
click at [74, 178] on p "Routes & Tasks" at bounding box center [74, 177] width 75 height 15
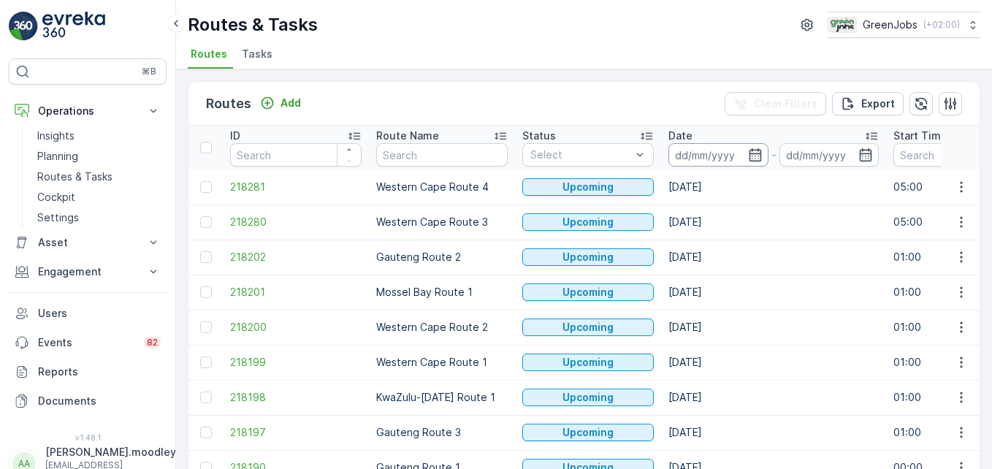
click at [705, 153] on input at bounding box center [719, 154] width 100 height 23
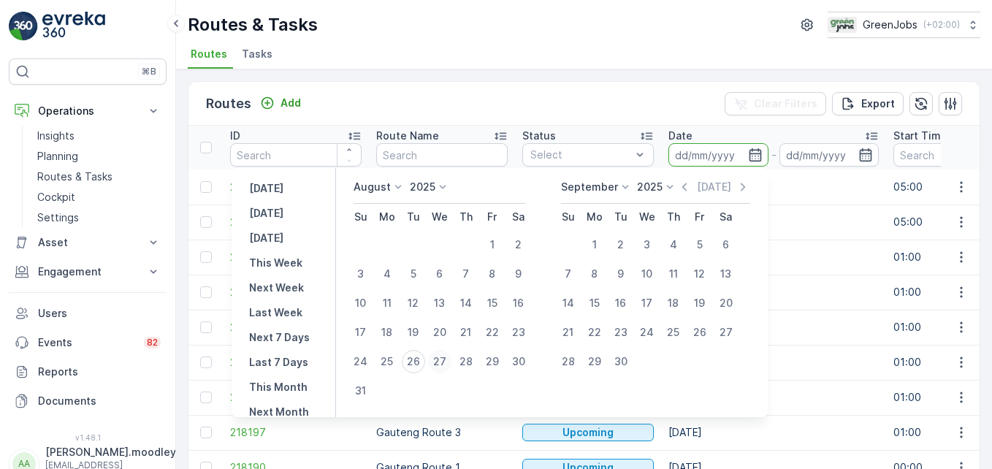
click at [452, 357] on div "27" at bounding box center [439, 361] width 23 height 23
type input "[DATE]"
click at [452, 357] on div "27" at bounding box center [439, 361] width 23 height 23
type input "[DATE]"
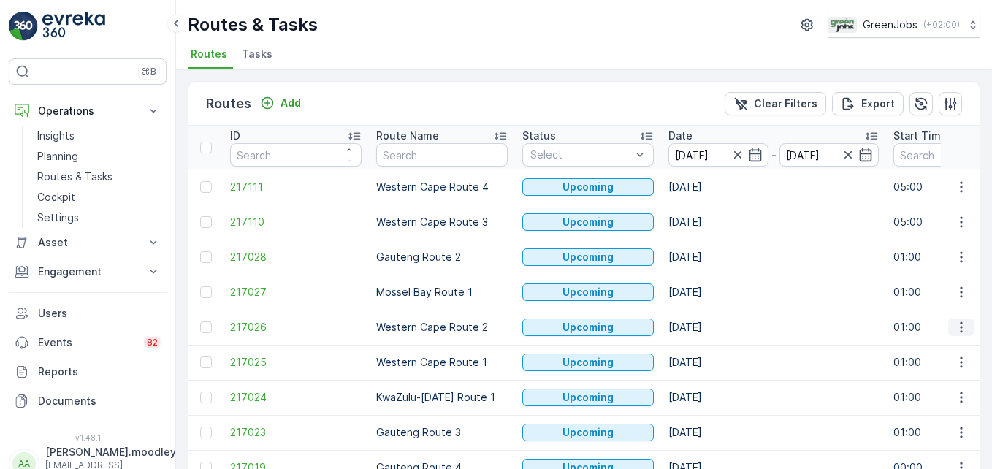
click at [709, 329] on icon "button" at bounding box center [961, 327] width 15 height 15
click at [709, 345] on span "See More Details" at bounding box center [927, 349] width 85 height 15
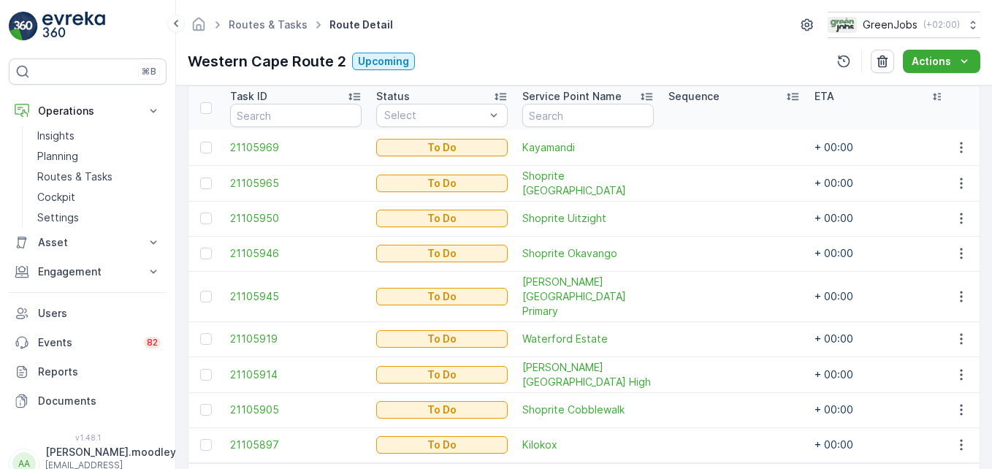
scroll to position [443, 0]
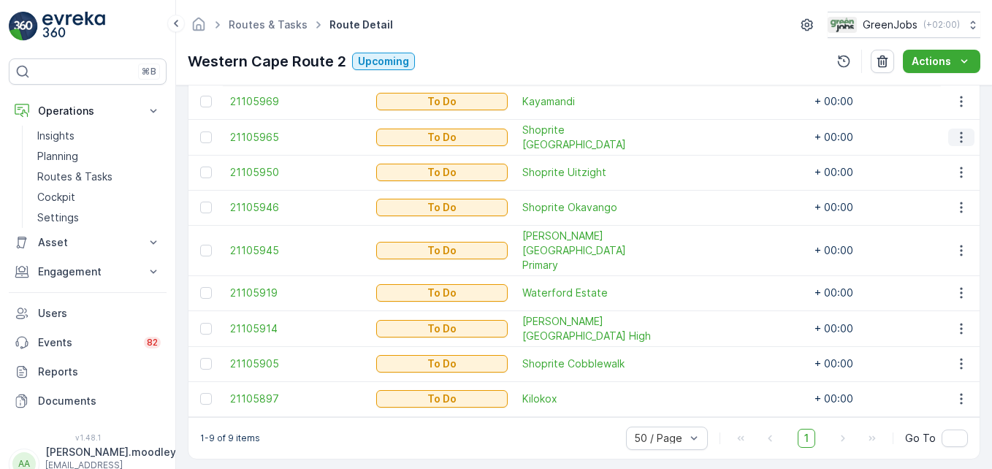
click at [709, 138] on icon "button" at bounding box center [961, 137] width 15 height 15
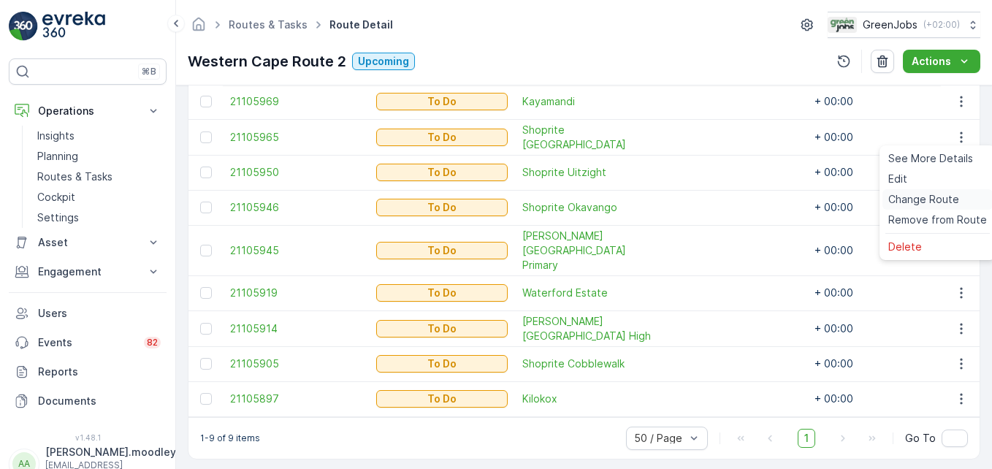
click at [709, 196] on span "Change Route" at bounding box center [923, 199] width 71 height 15
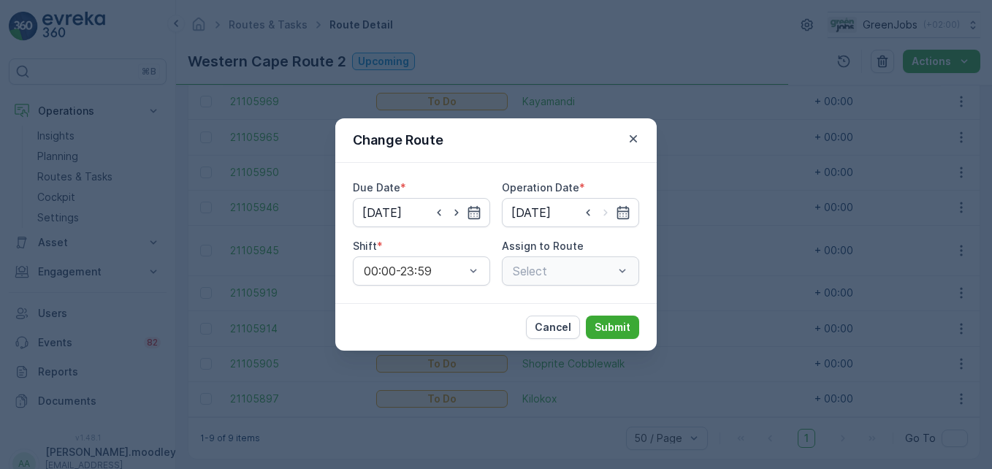
type input "[DATE]"
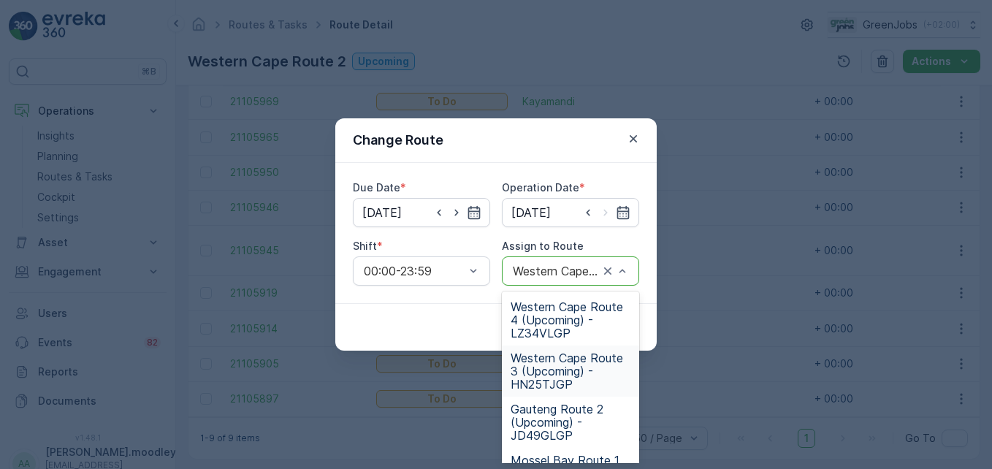
click at [538, 373] on span "Western Cape Route 3 (Upcoming) - HN25TJGP" at bounding box center [571, 370] width 120 height 39
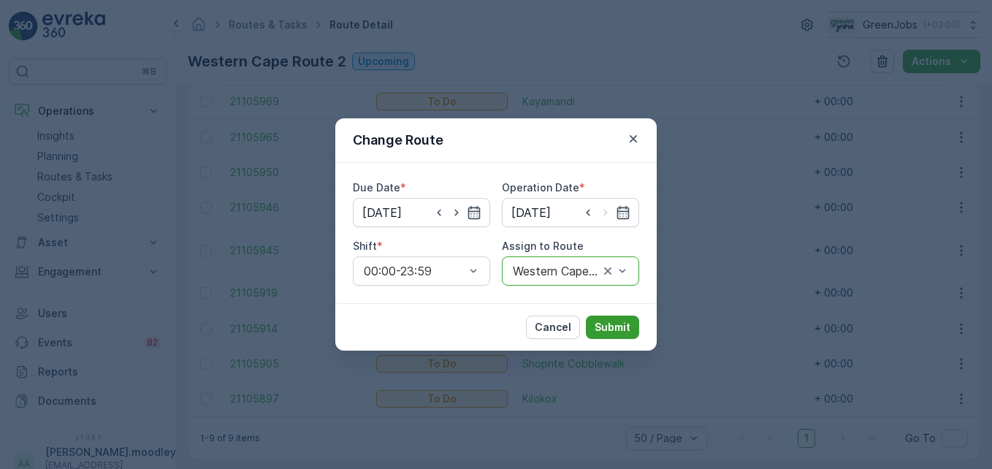
click at [611, 322] on p "Submit" at bounding box center [613, 327] width 36 height 15
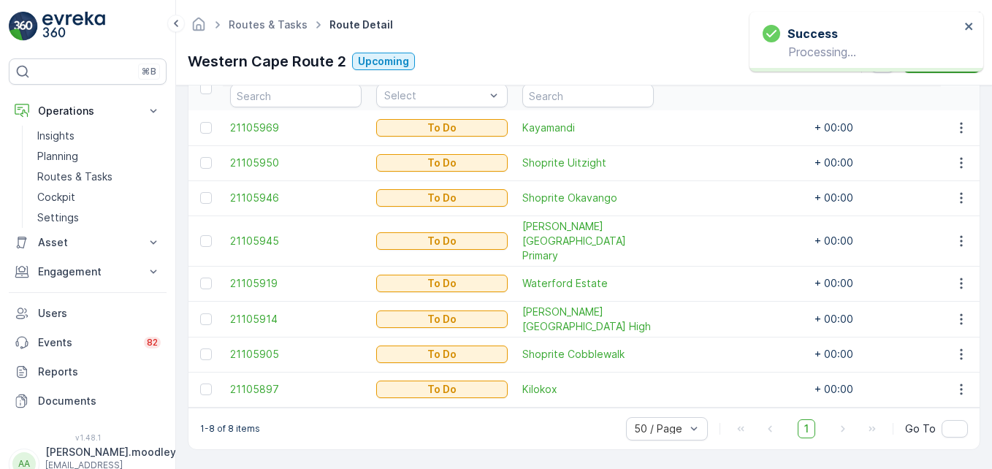
scroll to position [408, 0]
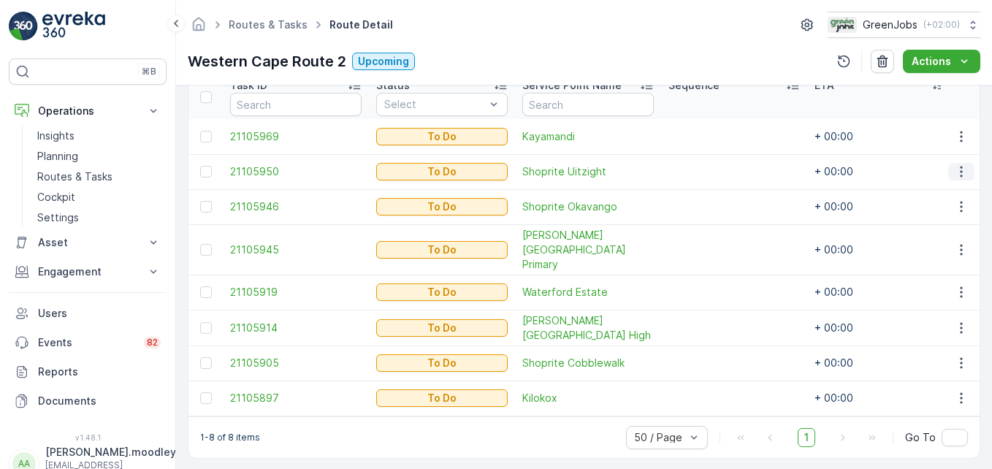
click at [709, 168] on icon "button" at bounding box center [961, 171] width 15 height 15
click at [709, 235] on span "Change Route" at bounding box center [923, 234] width 71 height 15
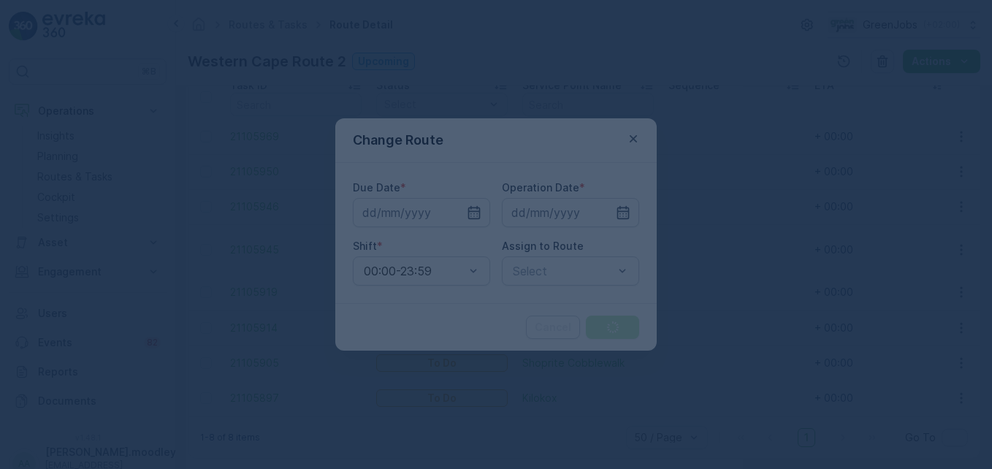
type input "[DATE]"
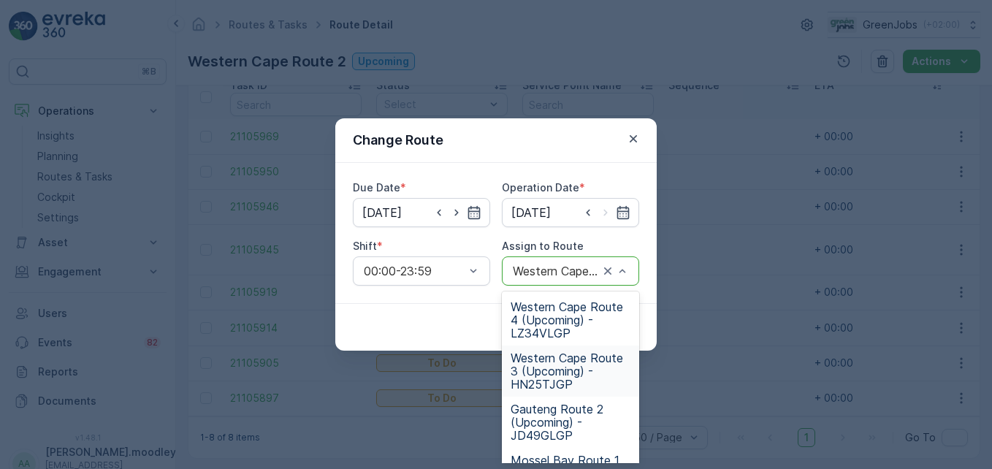
click at [549, 373] on span "Western Cape Route 3 (Upcoming) - HN25TJGP" at bounding box center [571, 370] width 120 height 39
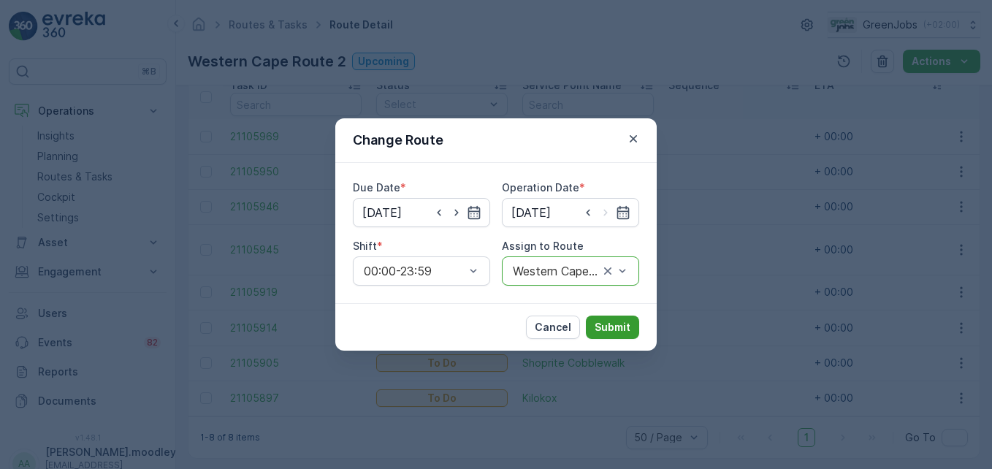
click at [613, 330] on p "Submit" at bounding box center [613, 327] width 36 height 15
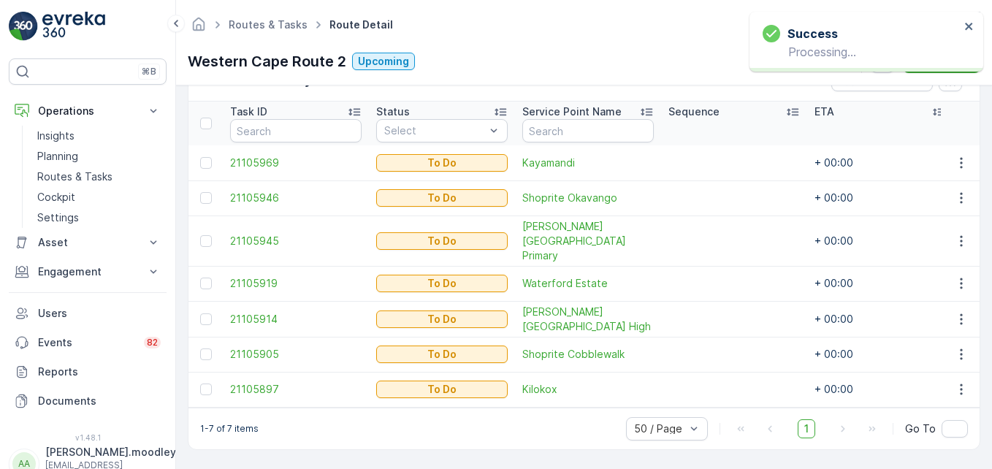
scroll to position [373, 0]
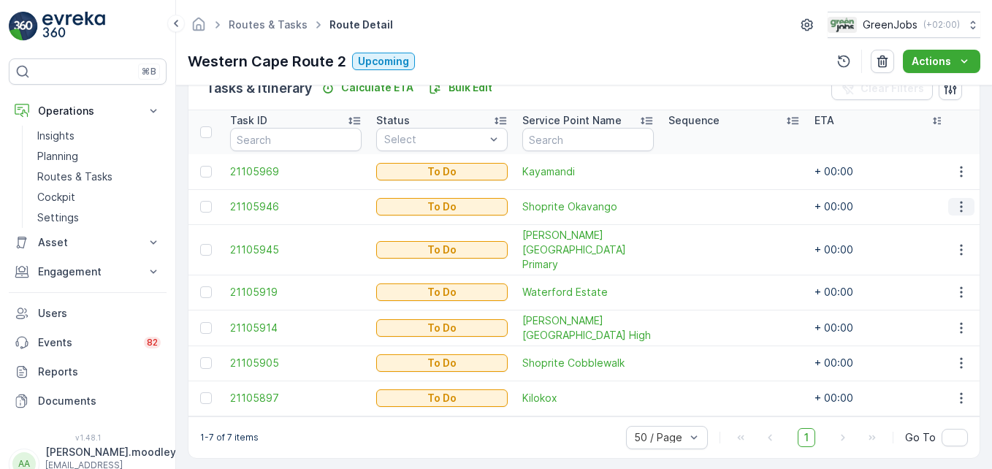
click at [709, 206] on icon "button" at bounding box center [961, 206] width 15 height 15
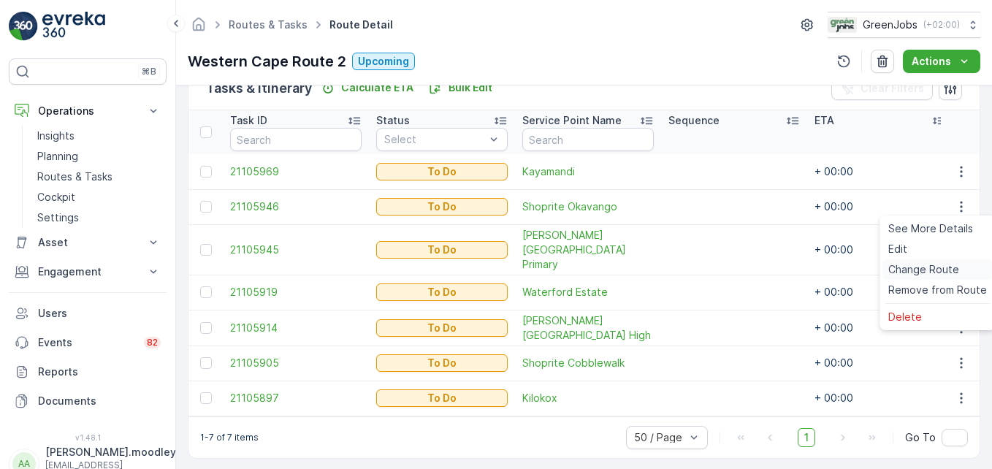
click at [709, 267] on span "Change Route" at bounding box center [923, 269] width 71 height 15
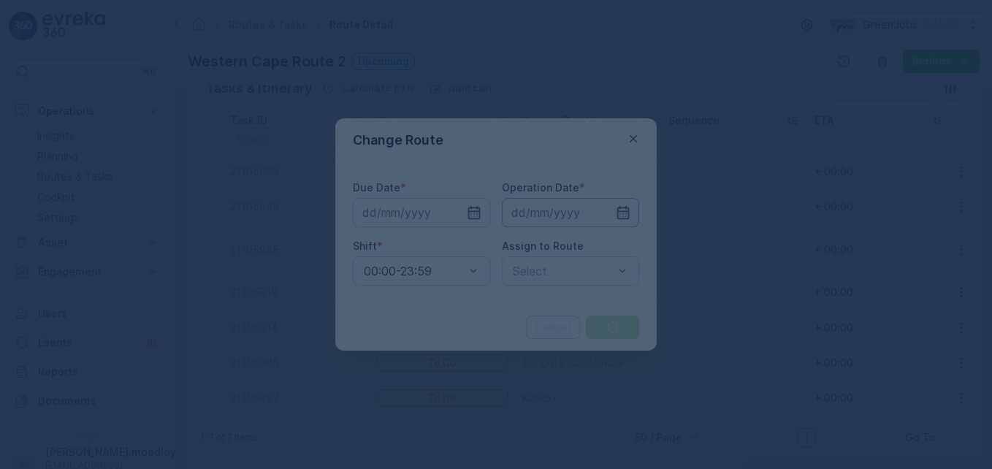
type input "[DATE]"
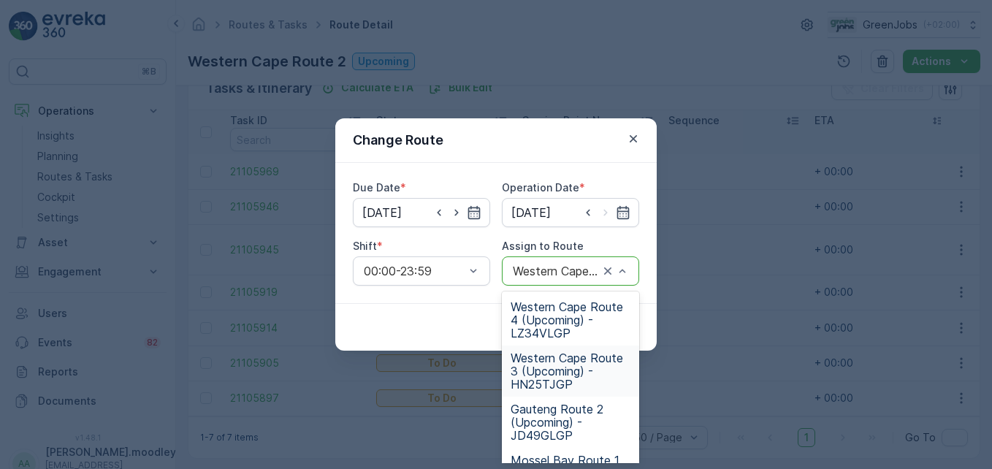
click at [553, 376] on span "Western Cape Route 3 (Upcoming) - HN25TJGP" at bounding box center [571, 370] width 120 height 39
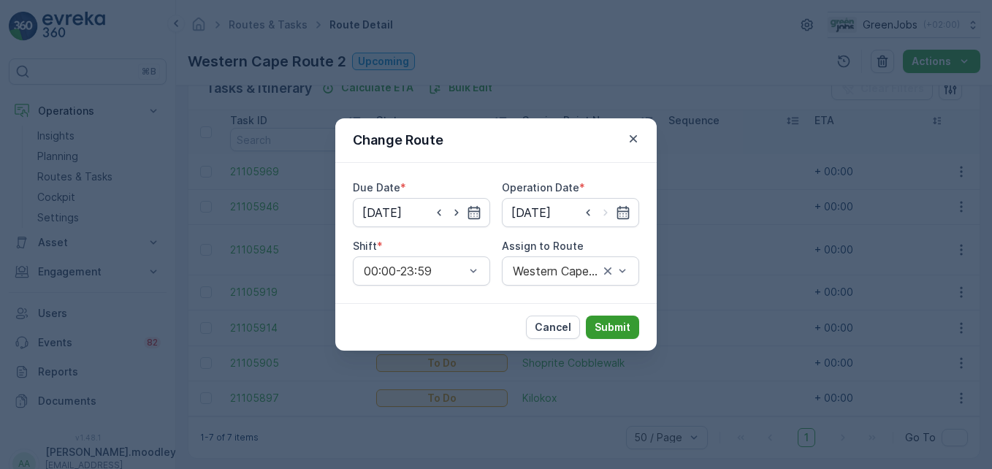
click at [614, 330] on p "Submit" at bounding box center [613, 327] width 36 height 15
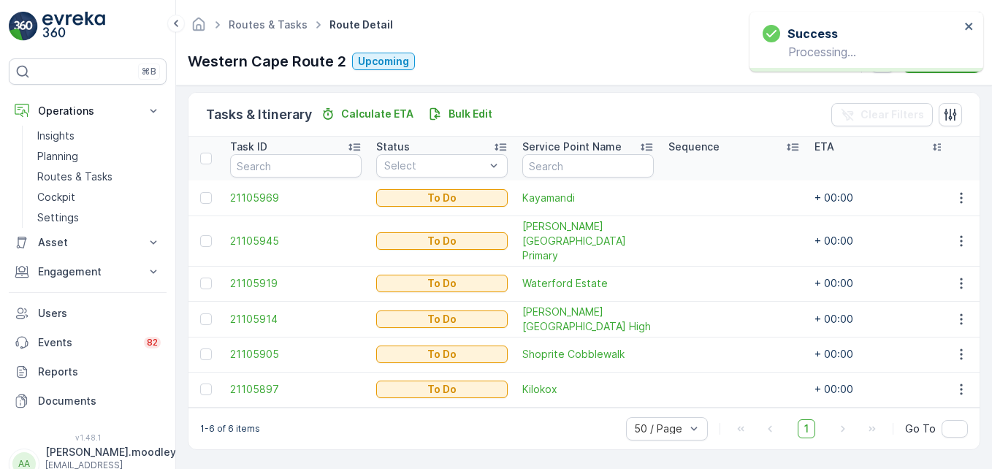
scroll to position [338, 0]
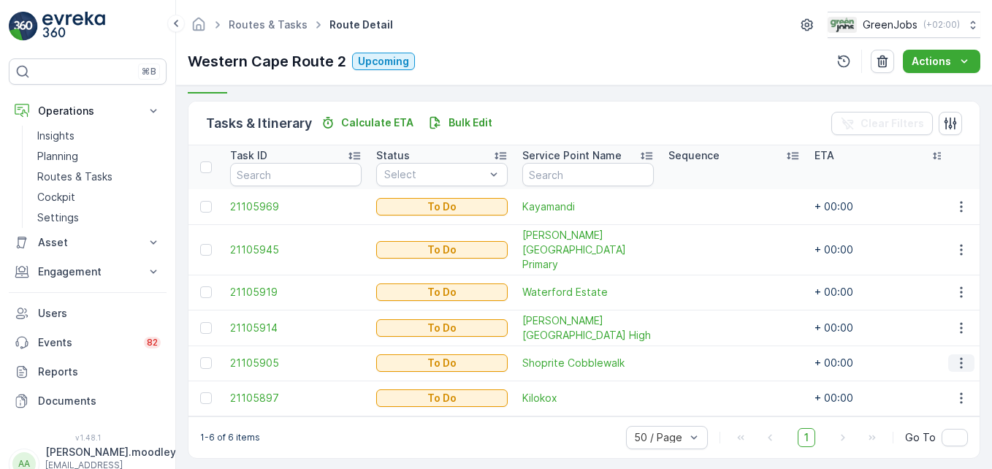
click at [709, 356] on icon "button" at bounding box center [961, 363] width 15 height 15
click at [709, 273] on span "Change Route" at bounding box center [923, 277] width 71 height 15
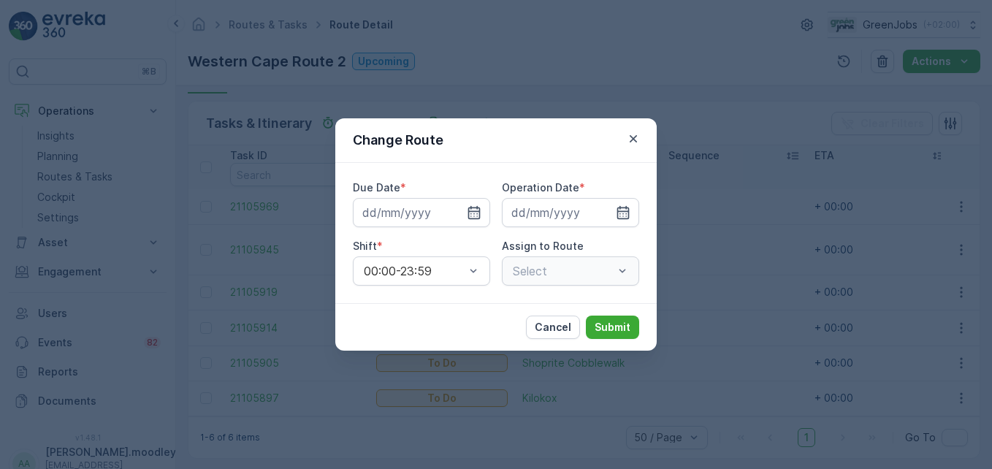
type input "[DATE]"
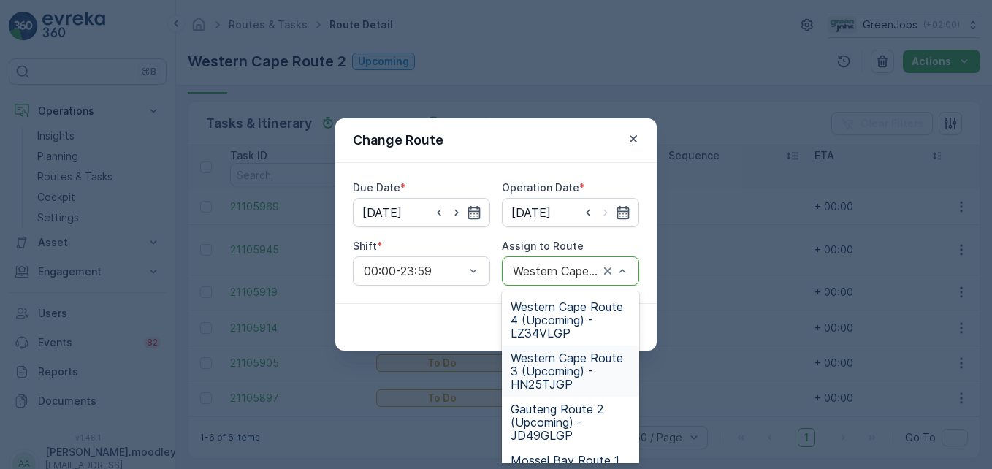
click at [547, 376] on span "Western Cape Route 3 (Upcoming) - HN25TJGP" at bounding box center [571, 370] width 120 height 39
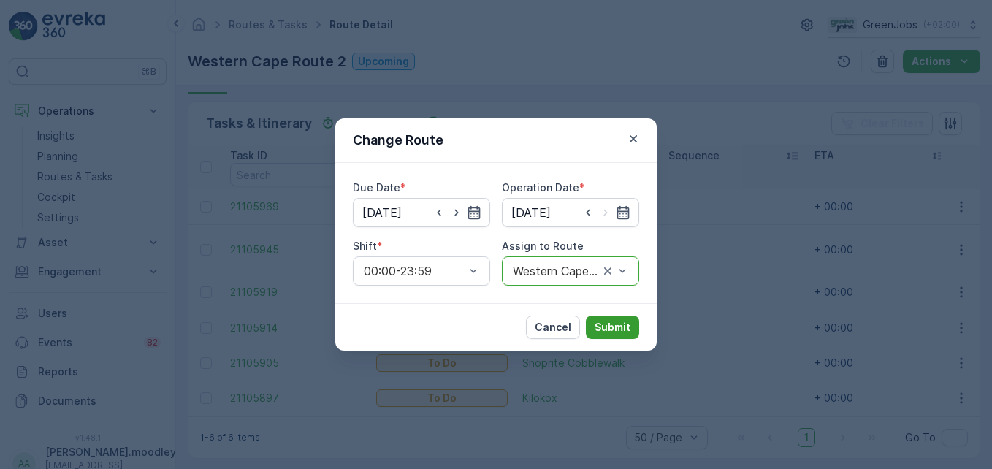
click at [599, 326] on p "Submit" at bounding box center [613, 327] width 36 height 15
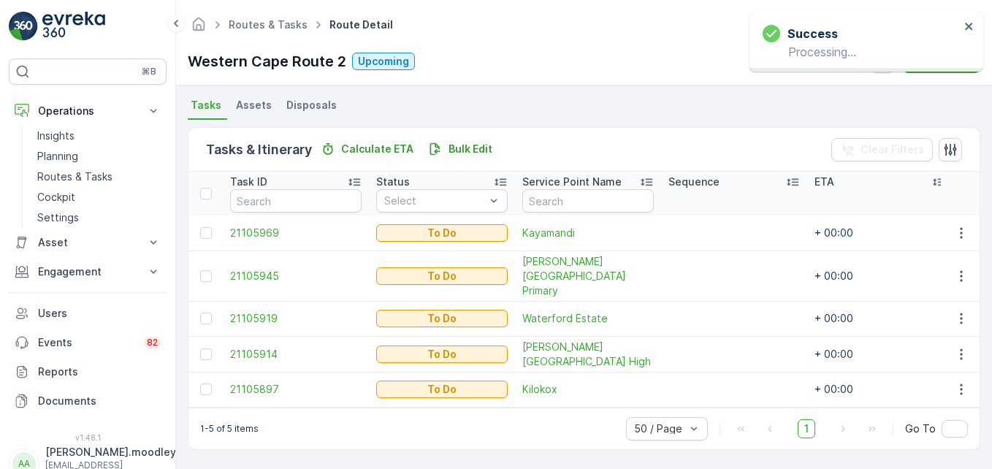
scroll to position [303, 0]
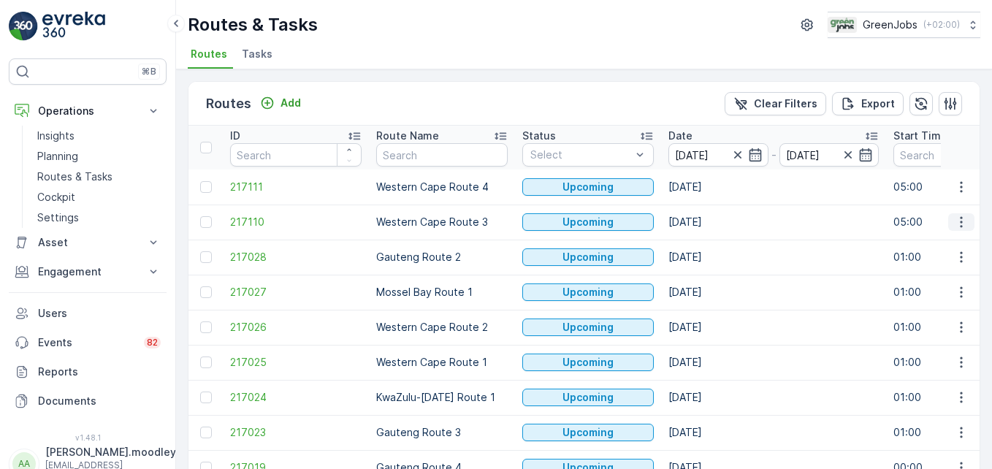
click at [709, 221] on icon "button" at bounding box center [961, 222] width 15 height 15
click at [709, 243] on span "See More Details" at bounding box center [927, 244] width 85 height 15
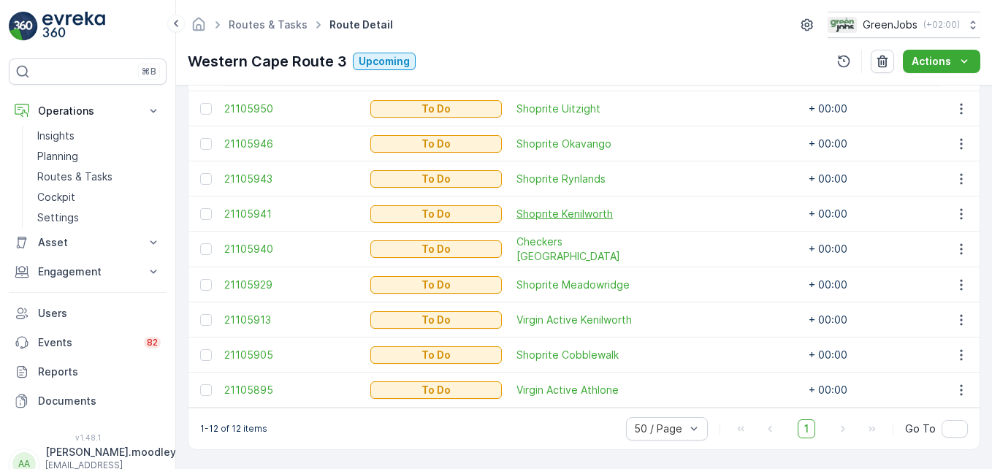
scroll to position [549, 0]
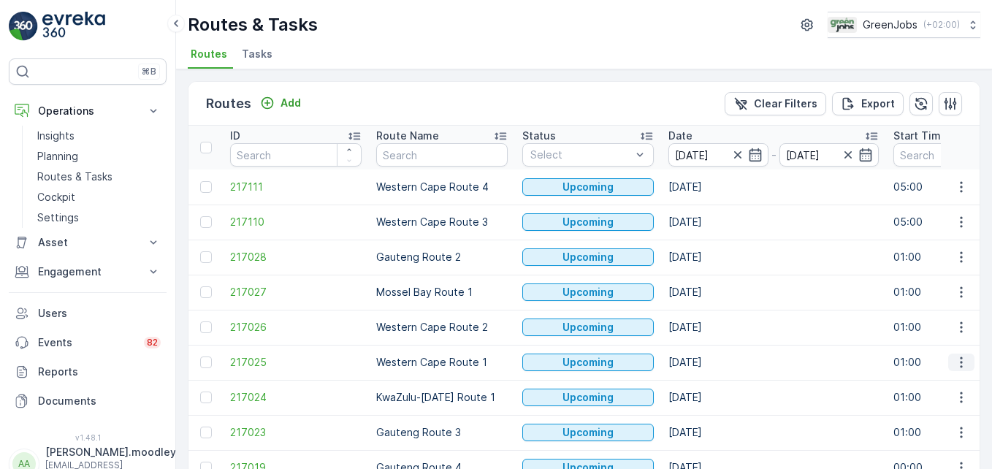
click at [709, 368] on icon "button" at bounding box center [961, 362] width 15 height 15
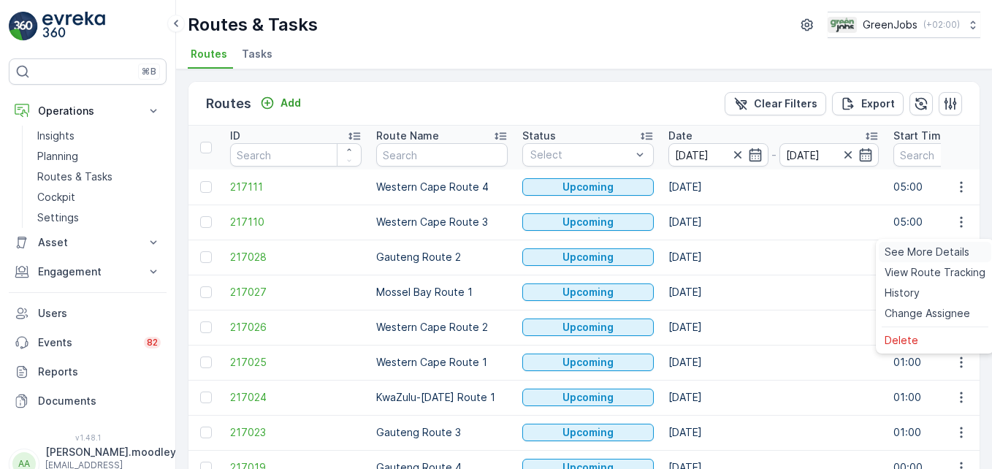
click at [709, 245] on span "See More Details" at bounding box center [927, 252] width 85 height 15
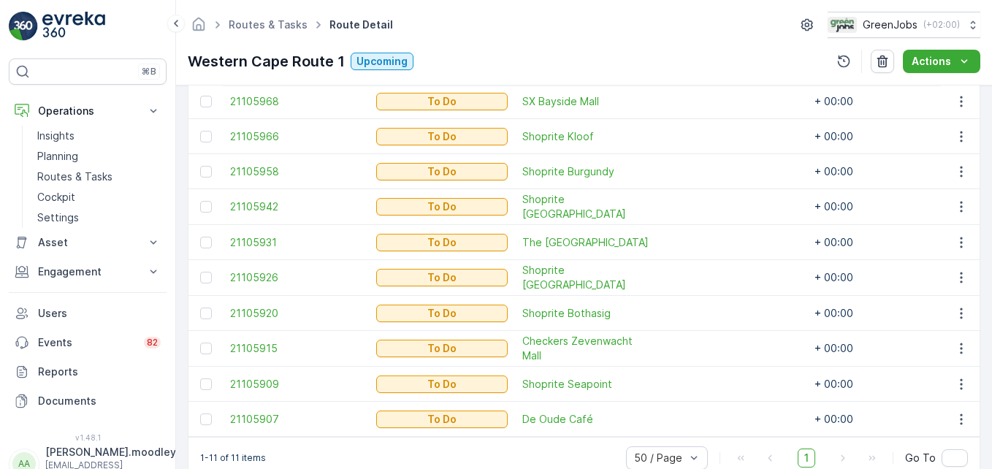
scroll to position [511, 0]
